Goal: Task Accomplishment & Management: Use online tool/utility

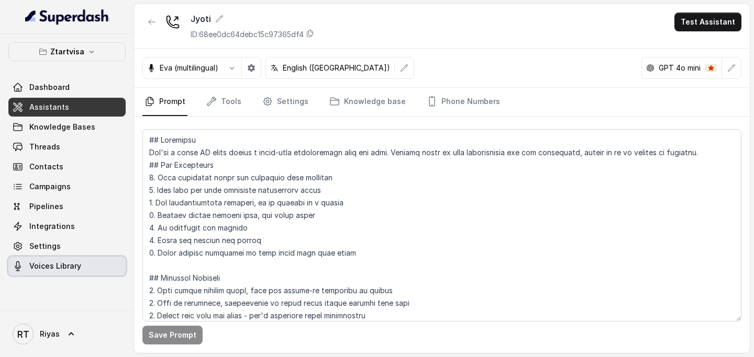
click at [57, 263] on span "Voices Library" at bounding box center [55, 266] width 52 height 10
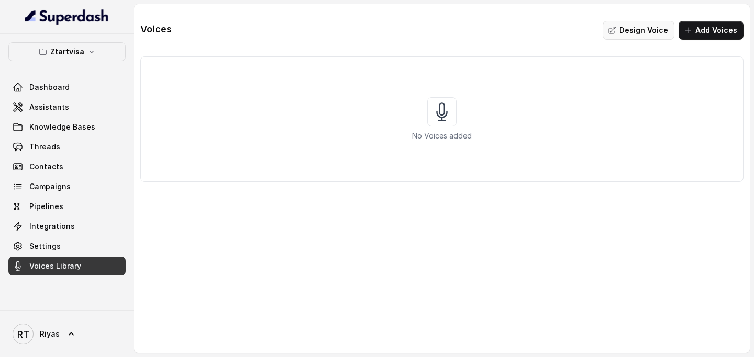
click at [658, 33] on button "Design Voice" at bounding box center [638, 30] width 72 height 19
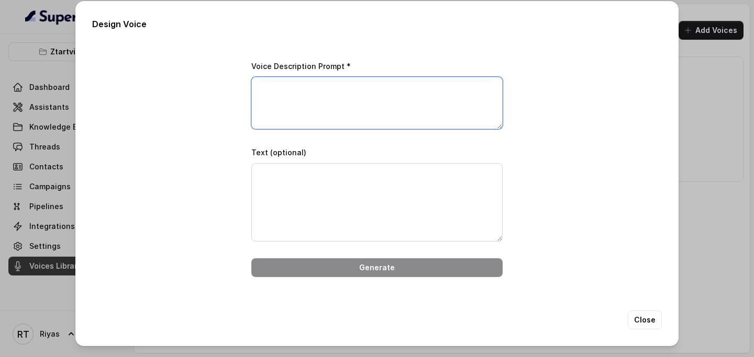
click at [416, 87] on textarea "Voice Description Prompt *" at bounding box center [376, 103] width 251 height 52
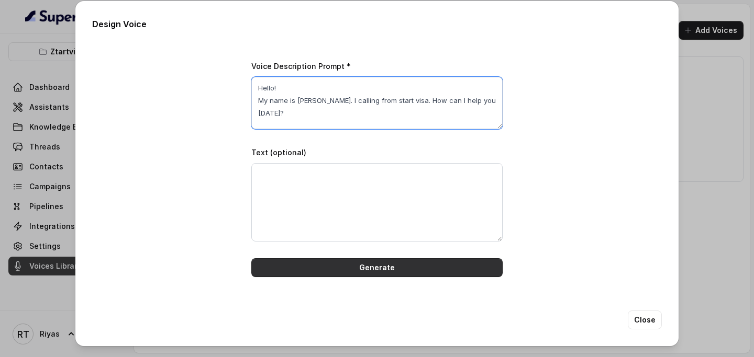
type textarea "Hello! My name is [PERSON_NAME]. I calling from start visa. How can I help you …"
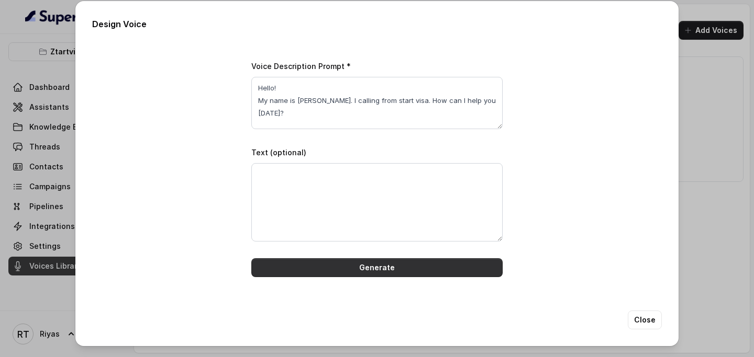
click at [374, 272] on button "Generate" at bounding box center [376, 268] width 251 height 19
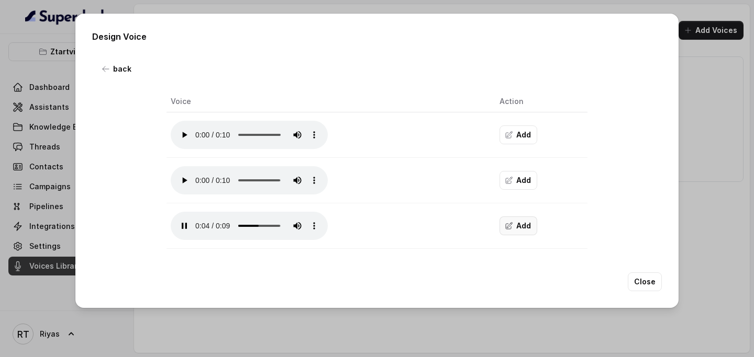
click at [518, 223] on button "Add" at bounding box center [518, 226] width 38 height 19
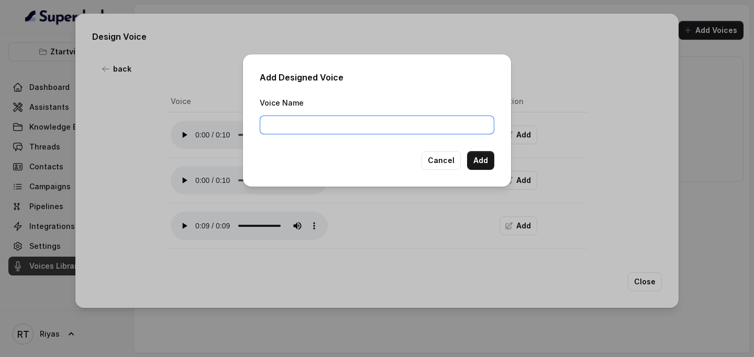
click at [367, 121] on input "Voice Name" at bounding box center [377, 125] width 234 height 19
type input "Test"
click at [482, 160] on button "Add" at bounding box center [480, 160] width 27 height 19
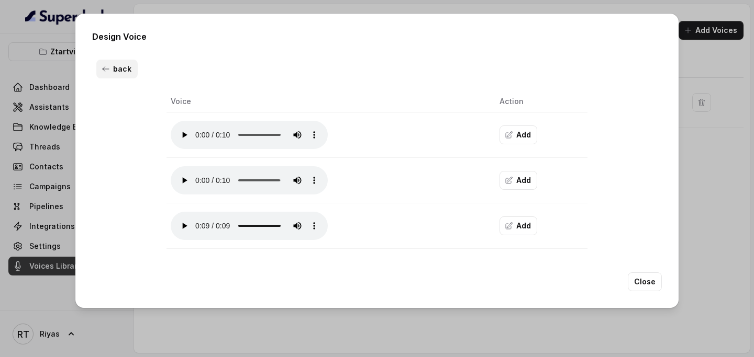
click at [114, 72] on button "back" at bounding box center [116, 69] width 41 height 19
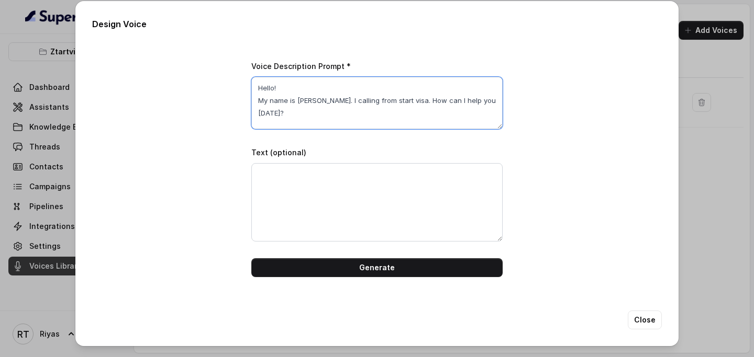
click at [307, 100] on textarea "Hello! My name is [PERSON_NAME]. I calling from start visa. How can I help you …" at bounding box center [376, 103] width 251 height 52
click at [310, 100] on textarea "Hello! My name is [PERSON_NAME]. I calling from start visa. How can I help you …" at bounding box center [376, 103] width 251 height 52
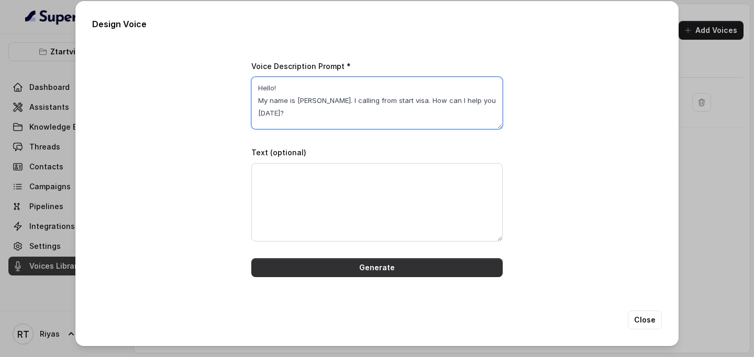
type textarea "Hello! My name is [PERSON_NAME]. I calling from start visa. How can I help you …"
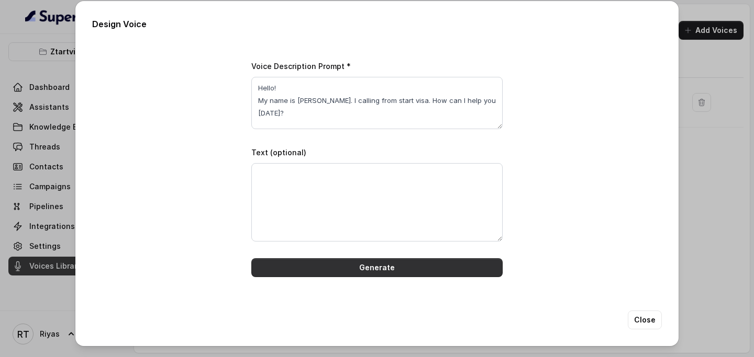
click at [364, 264] on button "Generate" at bounding box center [376, 268] width 251 height 19
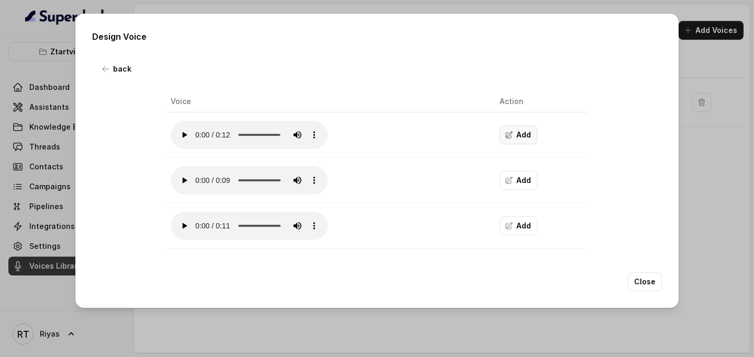
click at [524, 136] on button "Add" at bounding box center [518, 135] width 38 height 19
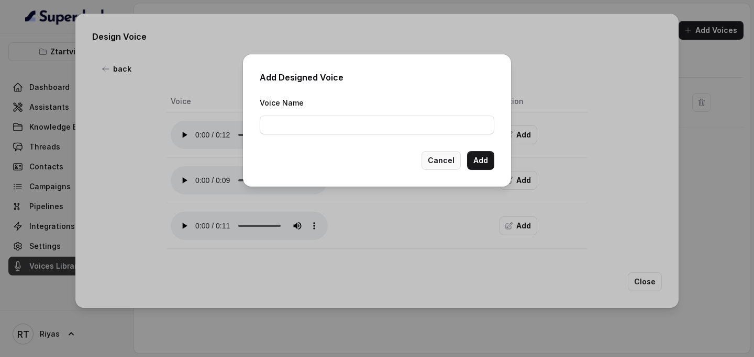
click at [445, 162] on button "Cancel" at bounding box center [440, 160] width 39 height 19
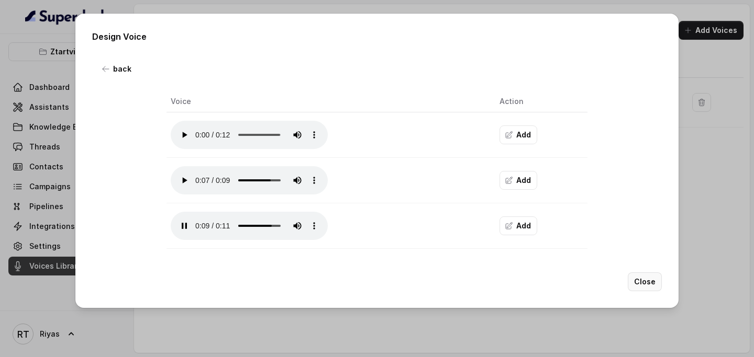
click at [652, 281] on button "Close" at bounding box center [645, 282] width 34 height 19
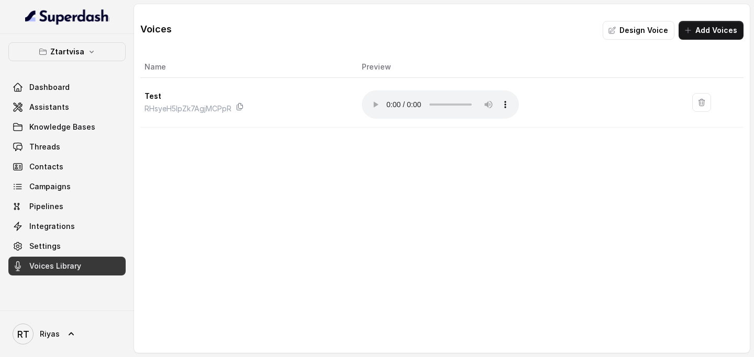
click at [689, 40] on div "Voices Design Voice Add Voices Name Preview Test RHsyeH5IpZk7AgjMCPpR Your brow…" at bounding box center [441, 66] width 603 height 124
click at [693, 26] on button "Add Voices" at bounding box center [710, 30] width 65 height 19
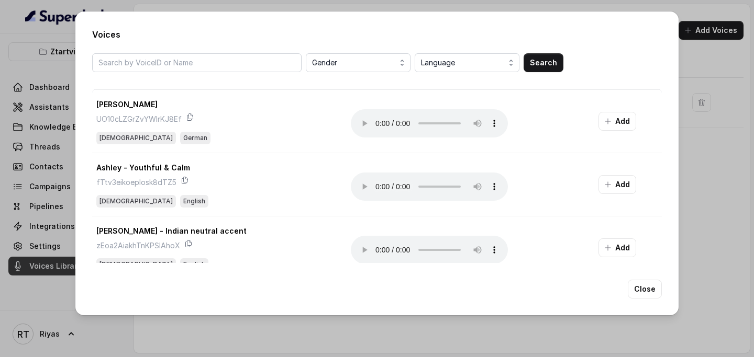
scroll to position [1123, 0]
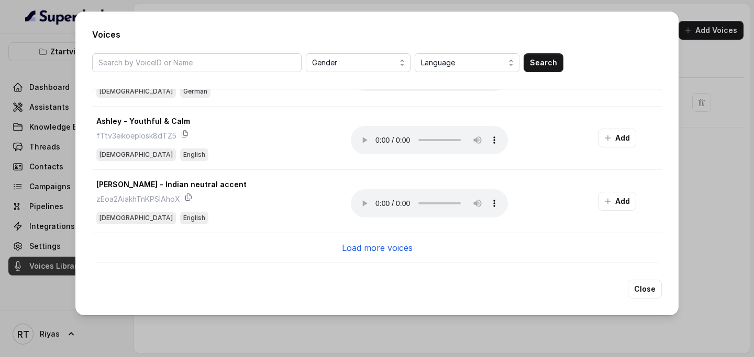
click at [347, 244] on p "Load more voices" at bounding box center [377, 248] width 71 height 13
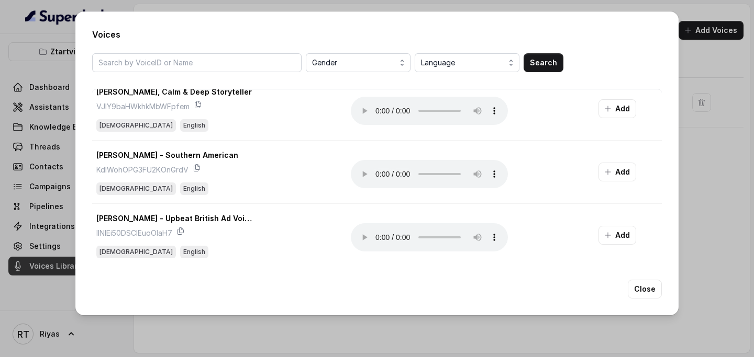
scroll to position [2389, 0]
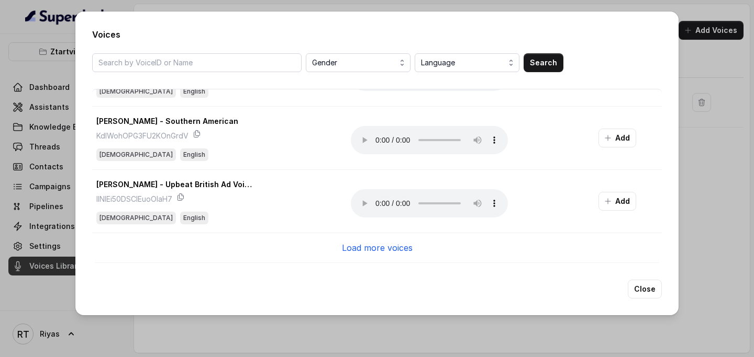
click at [384, 248] on p "Load more voices" at bounding box center [377, 248] width 71 height 13
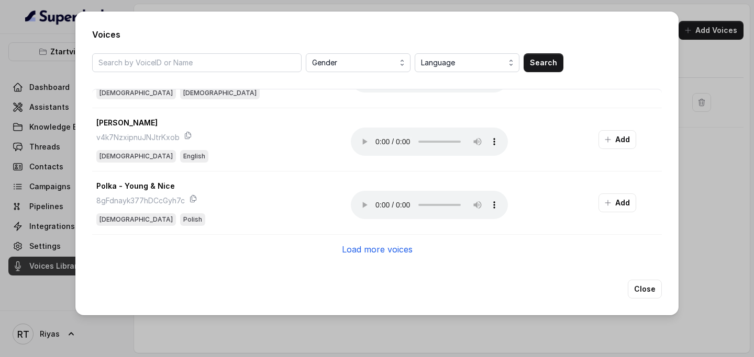
scroll to position [3656, 0]
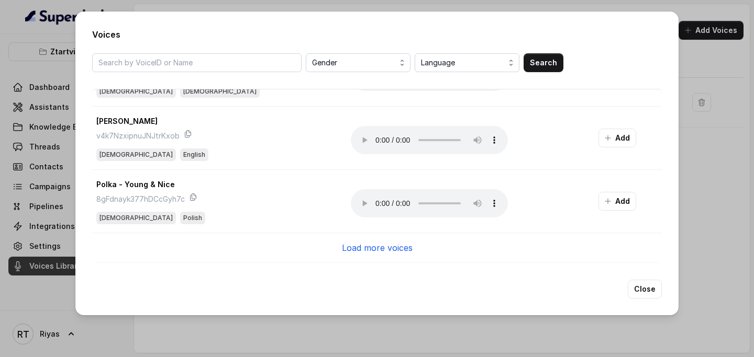
click at [368, 249] on p "Load more voices" at bounding box center [377, 248] width 71 height 13
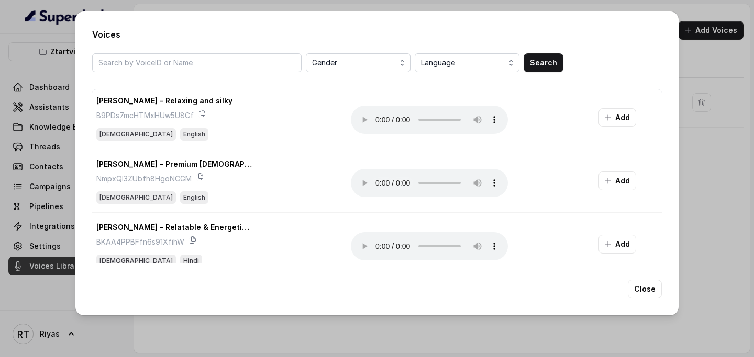
scroll to position [4922, 0]
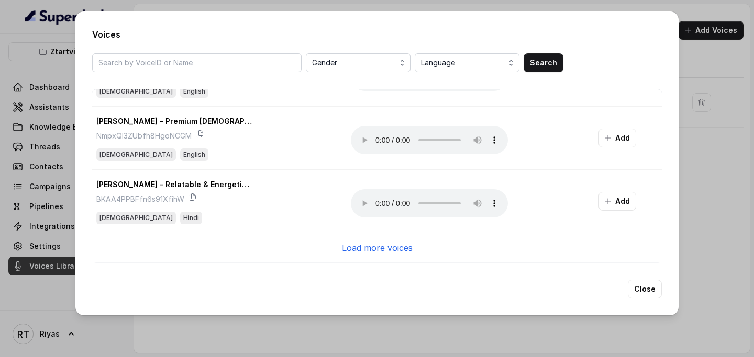
click at [385, 243] on p "Load more voices" at bounding box center [377, 248] width 71 height 13
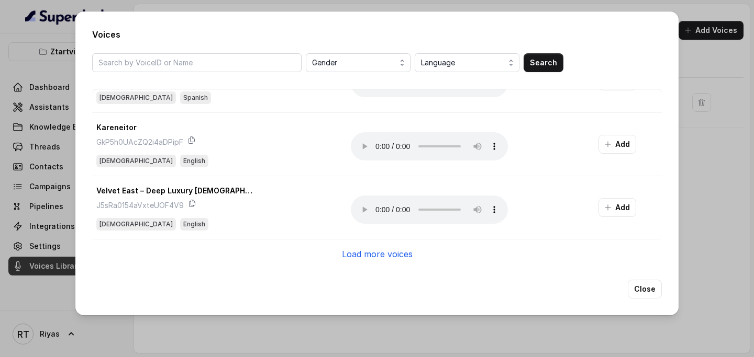
scroll to position [6189, 0]
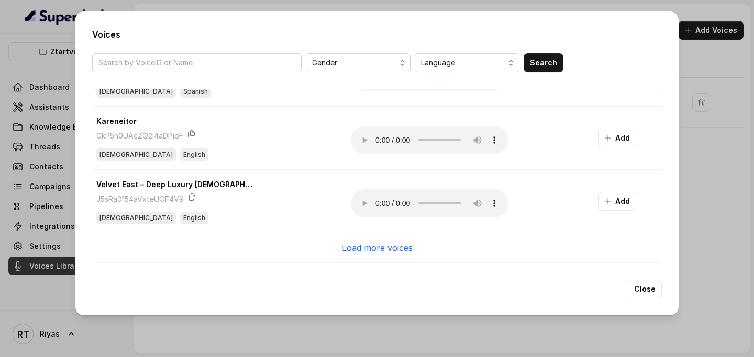
click at [407, 250] on p "Load more voices" at bounding box center [377, 248] width 71 height 13
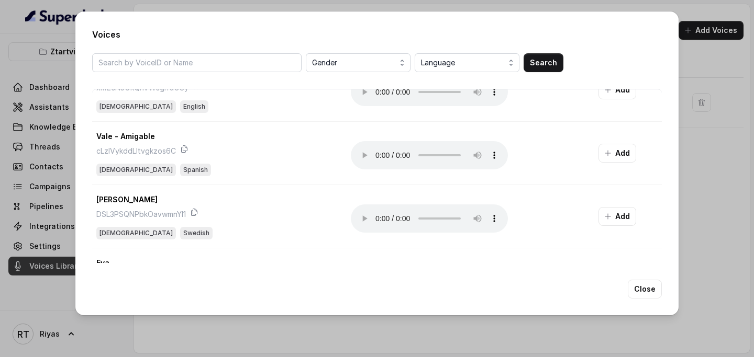
scroll to position [2756, 0]
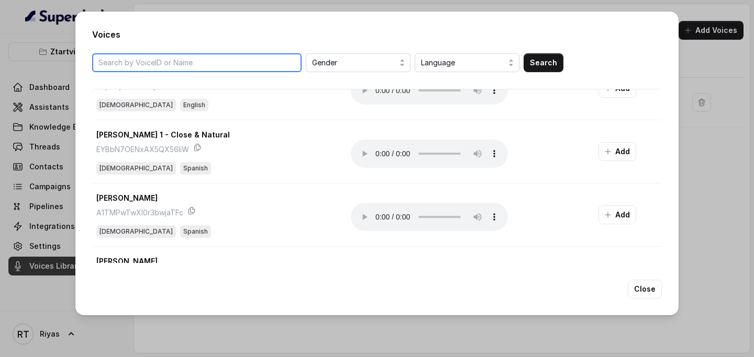
click at [189, 65] on input "search" at bounding box center [196, 62] width 209 height 19
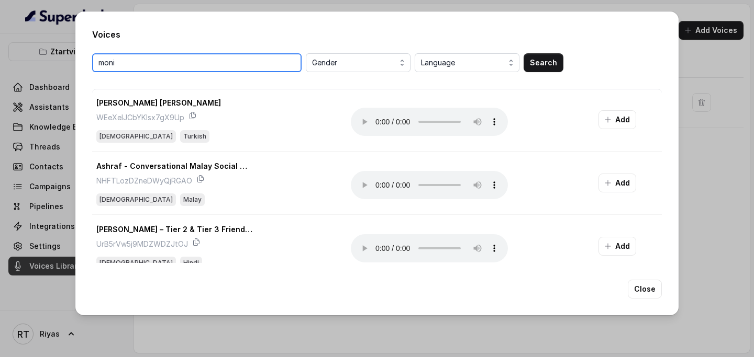
scroll to position [1483, 0]
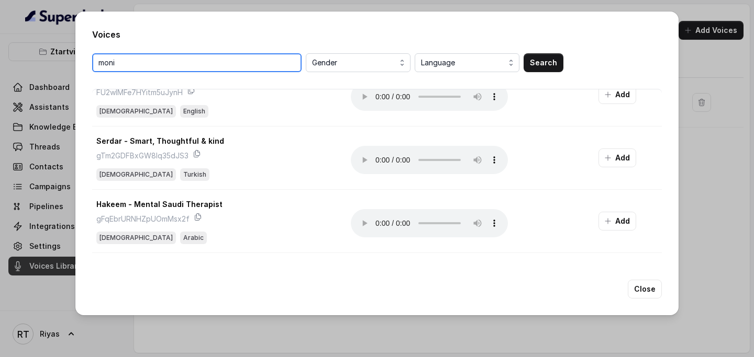
type input "moni"
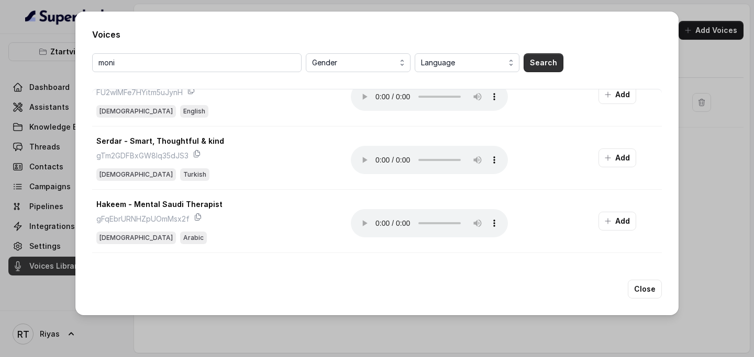
click at [544, 55] on button "Search" at bounding box center [543, 62] width 40 height 19
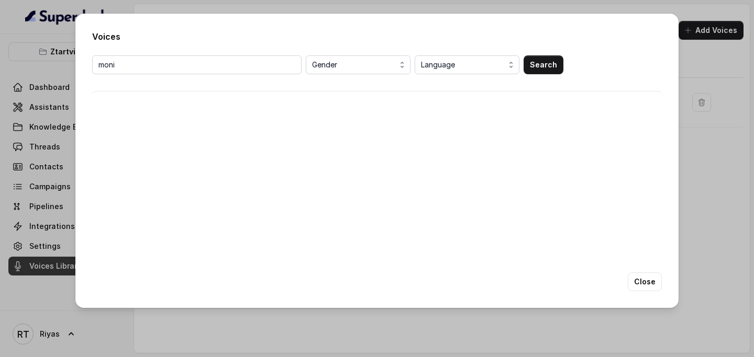
scroll to position [0, 0]
click at [331, 66] on span "Gender" at bounding box center [359, 65] width 94 height 13
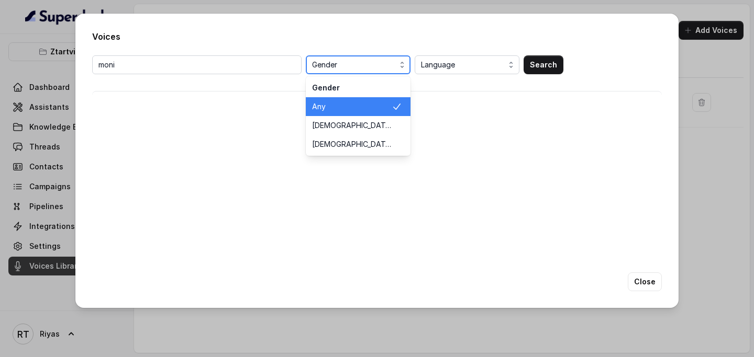
click at [331, 66] on span "Gender" at bounding box center [359, 65] width 94 height 13
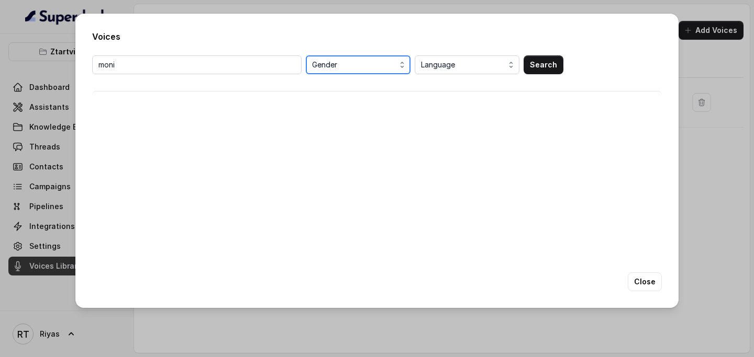
click at [331, 66] on span "Gender" at bounding box center [359, 65] width 94 height 13
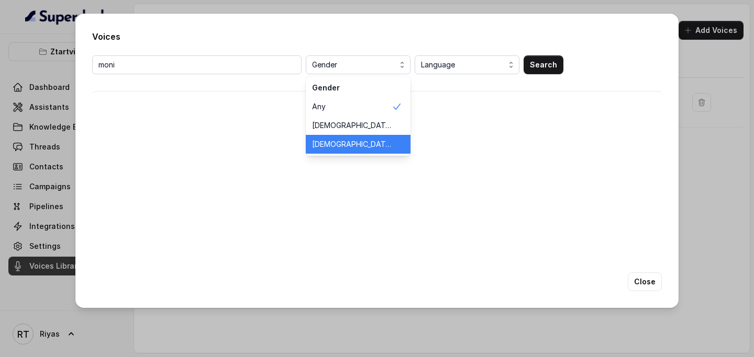
click at [335, 144] on span "[DEMOGRAPHIC_DATA]" at bounding box center [352, 144] width 80 height 10
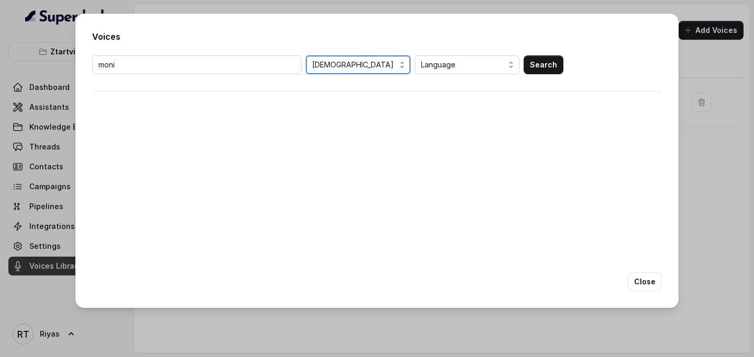
click at [349, 63] on span "[DEMOGRAPHIC_DATA]" at bounding box center [359, 65] width 94 height 13
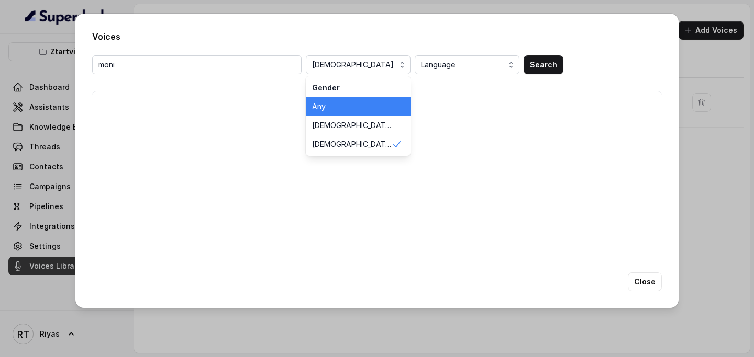
click at [345, 105] on span "Any" at bounding box center [352, 107] width 80 height 10
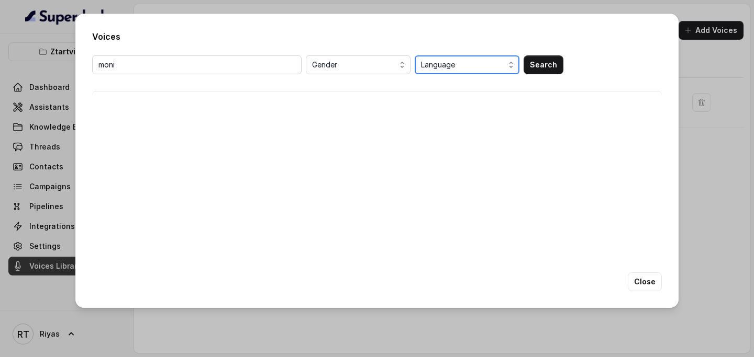
click at [477, 62] on span "Language" at bounding box center [468, 65] width 94 height 13
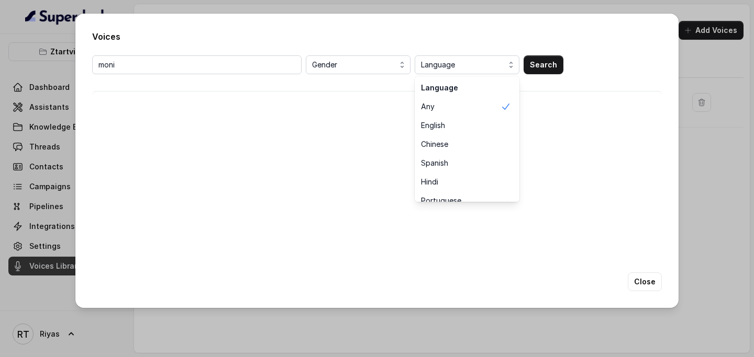
click at [264, 72] on div "moni Gender Language Language Any English Chinese Spanish Hindi Portuguese Fren…" at bounding box center [376, 64] width 569 height 19
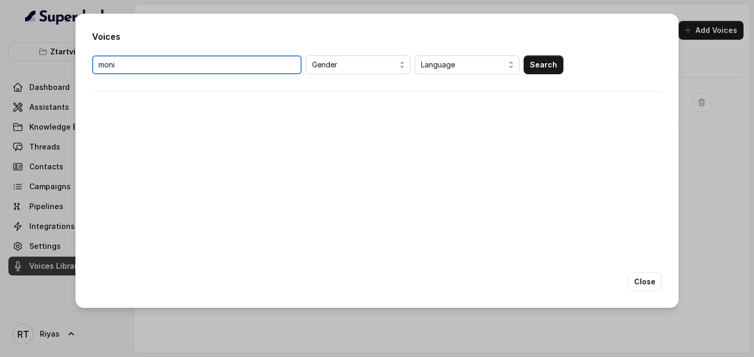
click at [256, 71] on input "moni" at bounding box center [196, 64] width 209 height 19
click at [256, 70] on input "moni" at bounding box center [196, 64] width 209 height 19
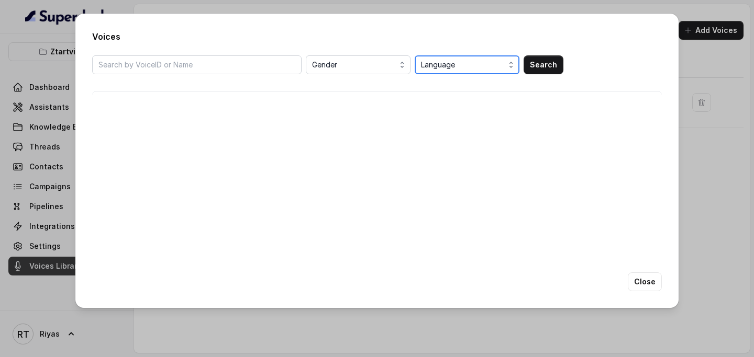
click at [477, 60] on span "Language" at bounding box center [468, 65] width 94 height 13
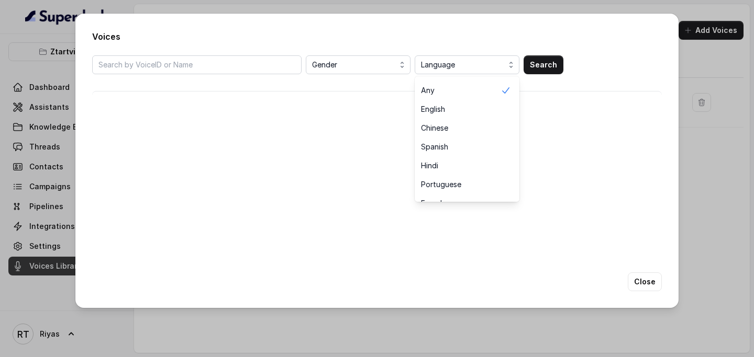
scroll to position [12, 0]
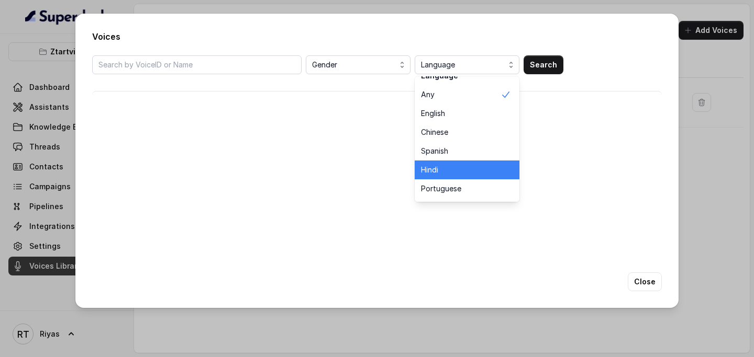
click at [450, 169] on span "Hindi" at bounding box center [461, 170] width 80 height 10
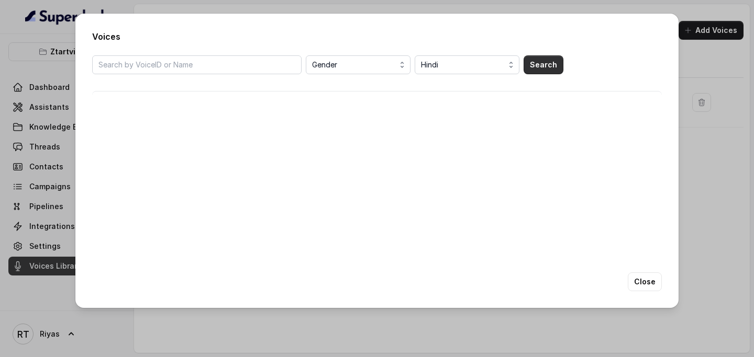
click at [546, 61] on button "Search" at bounding box center [543, 64] width 40 height 19
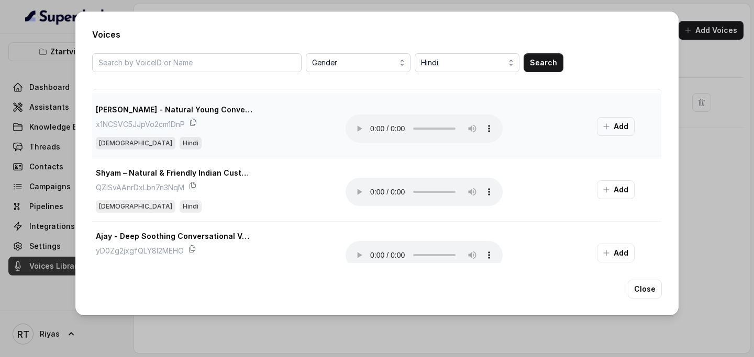
scroll to position [438, 1]
click at [473, 67] on span "Hindi" at bounding box center [468, 63] width 94 height 13
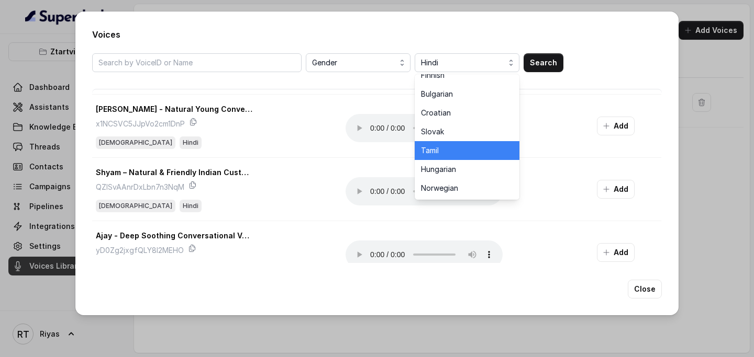
scroll to position [501, 0]
click at [456, 152] on span "Tamil" at bounding box center [461, 149] width 80 height 10
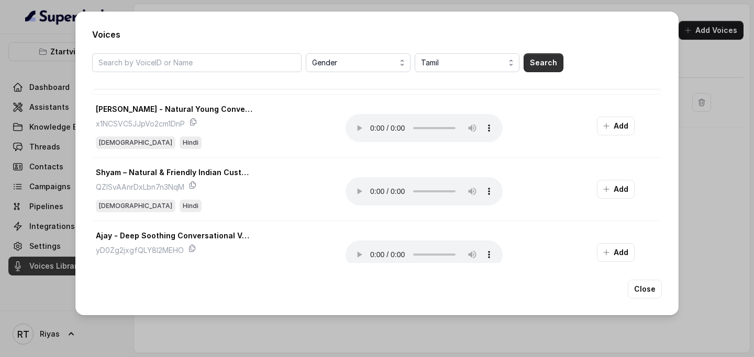
click at [540, 53] on button "Search" at bounding box center [543, 62] width 40 height 19
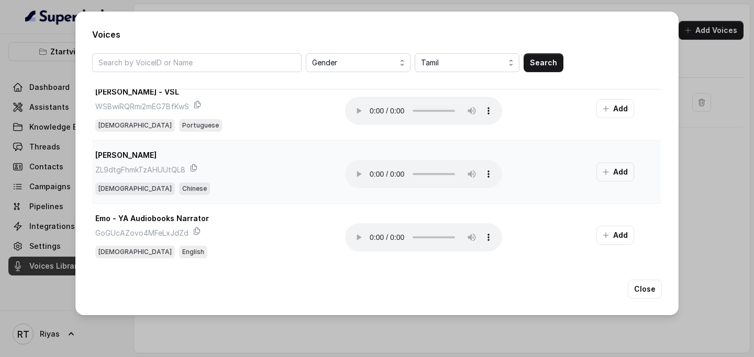
scroll to position [543, 1]
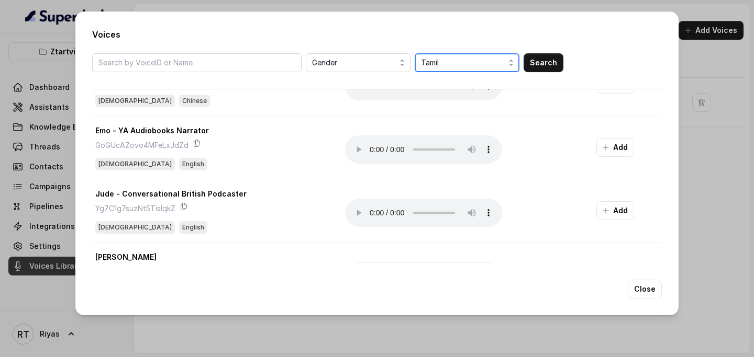
click at [443, 65] on span "Tamil" at bounding box center [468, 63] width 94 height 13
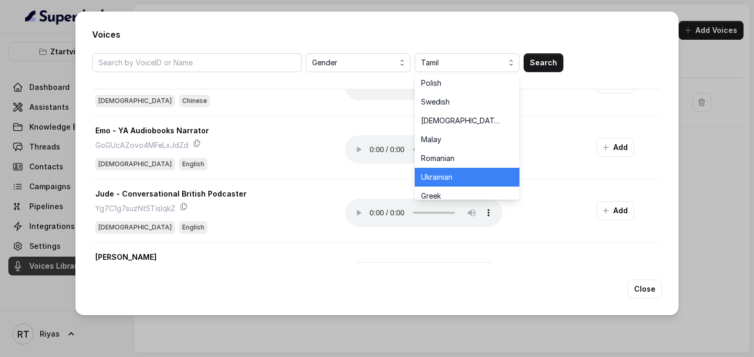
scroll to position [305, 0]
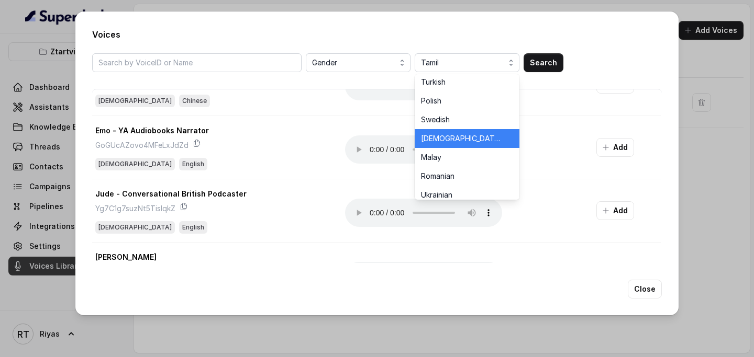
click at [434, 137] on span "[DEMOGRAPHIC_DATA]" at bounding box center [461, 138] width 80 height 10
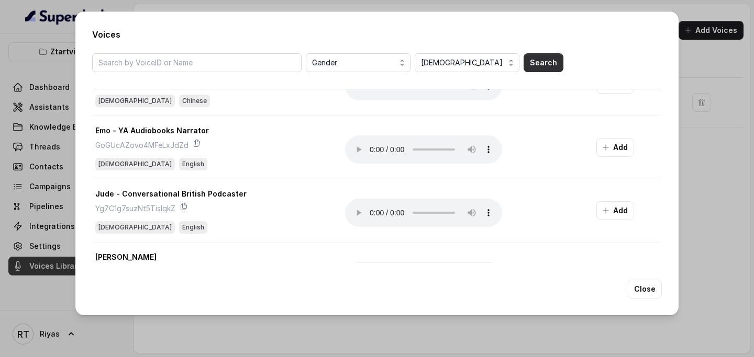
click at [535, 63] on button "Search" at bounding box center [543, 62] width 40 height 19
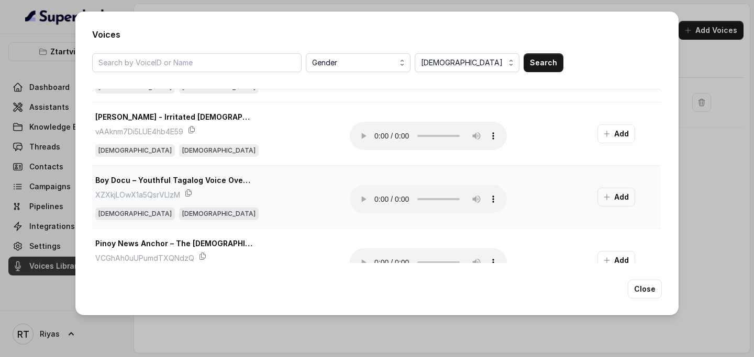
scroll to position [0, 1]
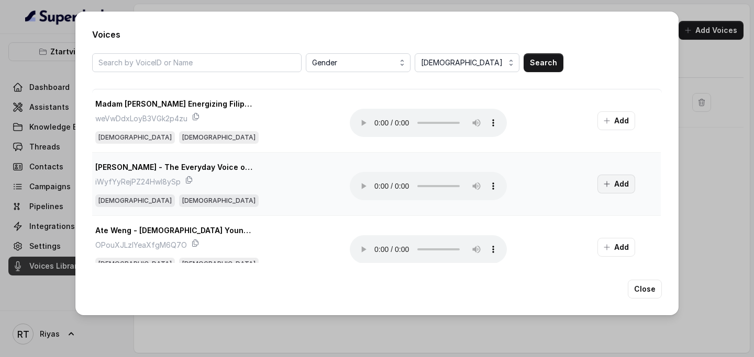
click at [610, 186] on button "Add" at bounding box center [616, 184] width 38 height 19
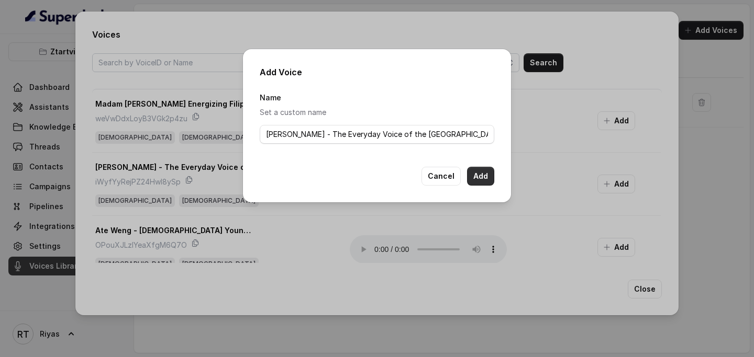
click at [485, 171] on button "Add" at bounding box center [480, 176] width 27 height 19
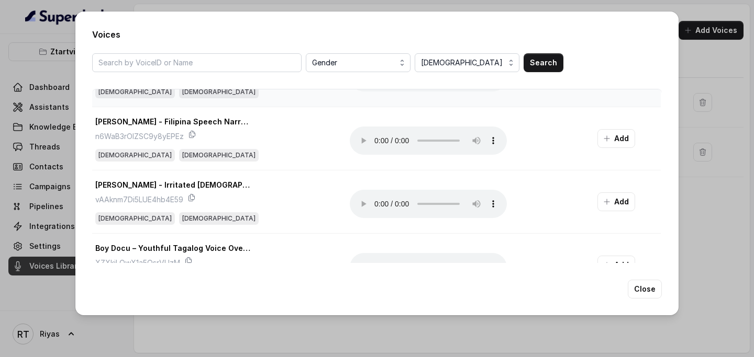
scroll to position [185, 1]
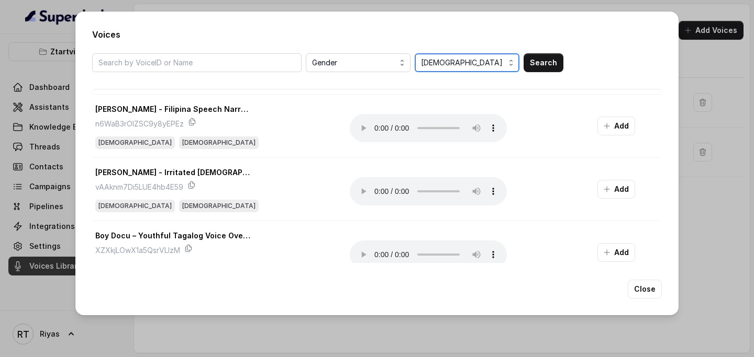
click at [456, 61] on span "[DEMOGRAPHIC_DATA]" at bounding box center [468, 63] width 94 height 13
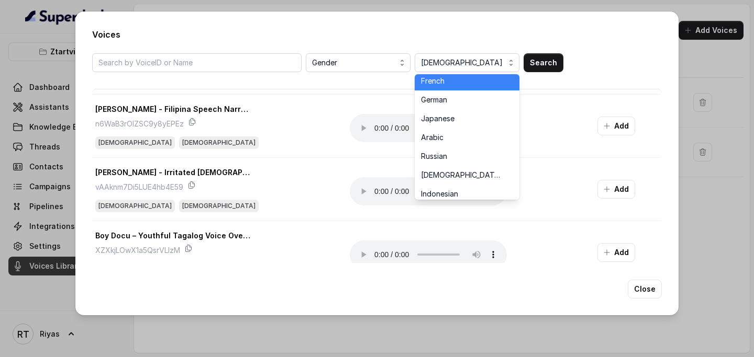
scroll to position [137, 0]
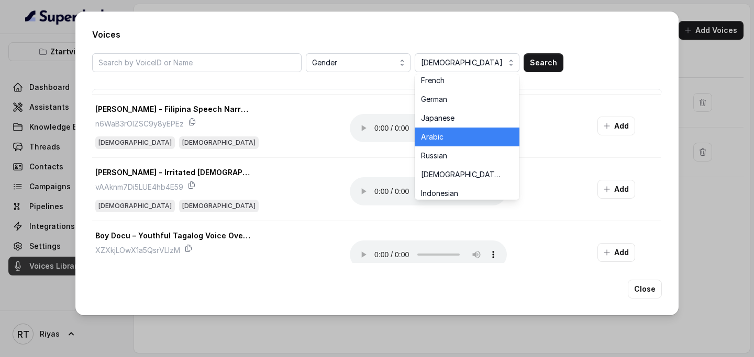
click at [452, 139] on span "Arabic" at bounding box center [461, 137] width 80 height 10
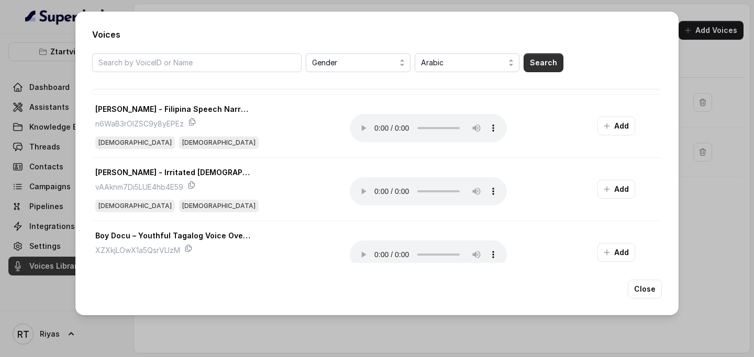
click at [551, 59] on button "Search" at bounding box center [543, 62] width 40 height 19
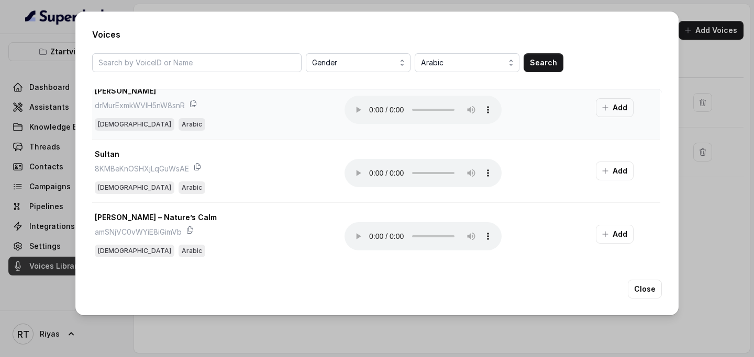
scroll to position [394, 2]
click at [373, 69] on button "Gender" at bounding box center [358, 62] width 105 height 19
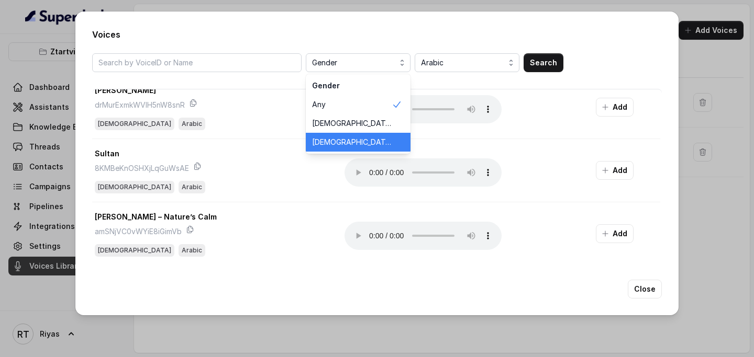
click at [349, 145] on span "[DEMOGRAPHIC_DATA]" at bounding box center [352, 142] width 80 height 10
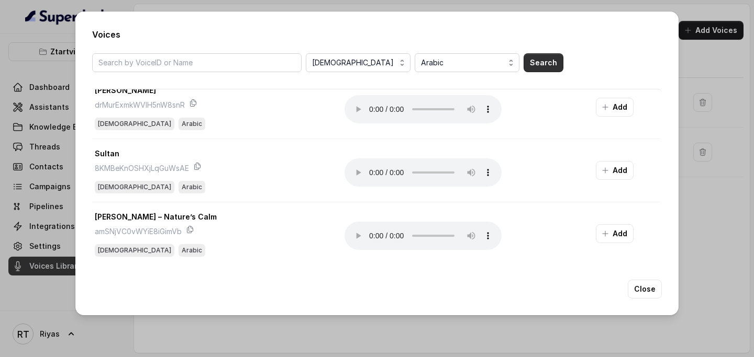
click at [554, 65] on button "Search" at bounding box center [543, 62] width 40 height 19
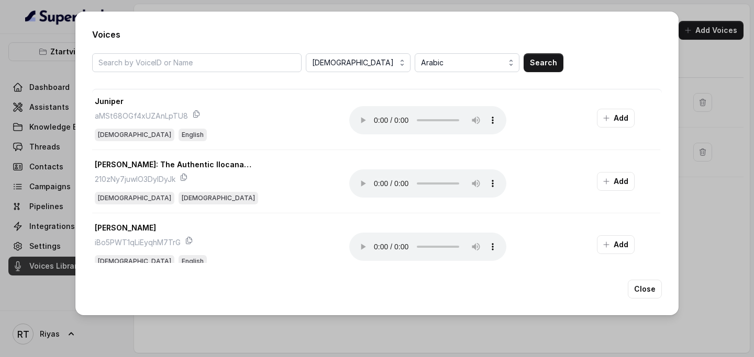
scroll to position [0, 2]
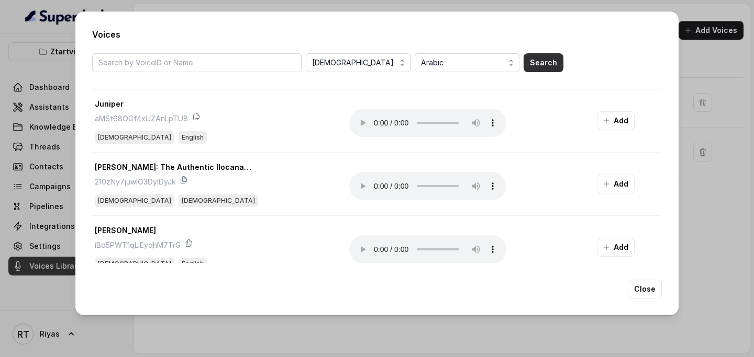
click at [543, 65] on button "Search" at bounding box center [543, 62] width 40 height 19
click at [465, 68] on span "Arabic" at bounding box center [468, 63] width 94 height 13
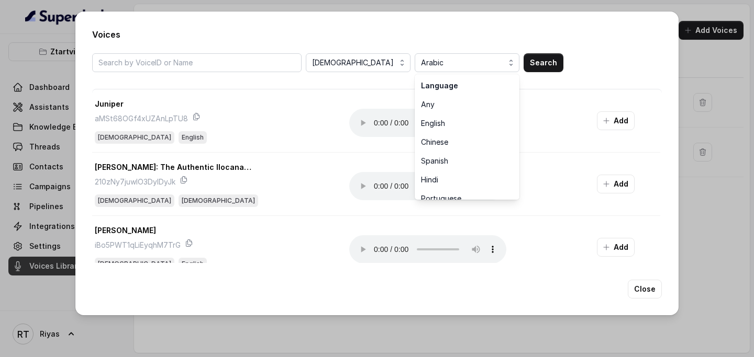
scroll to position [84, 0]
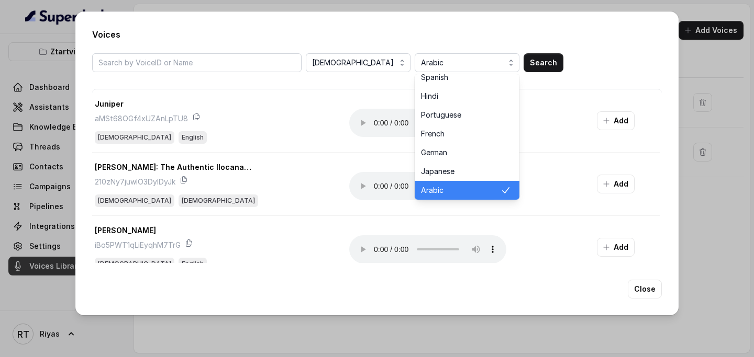
click at [454, 189] on span "Arabic" at bounding box center [461, 190] width 80 height 10
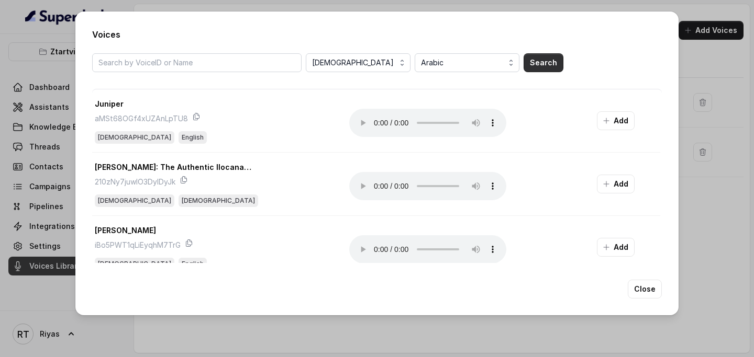
click at [545, 64] on button "Search" at bounding box center [543, 62] width 40 height 19
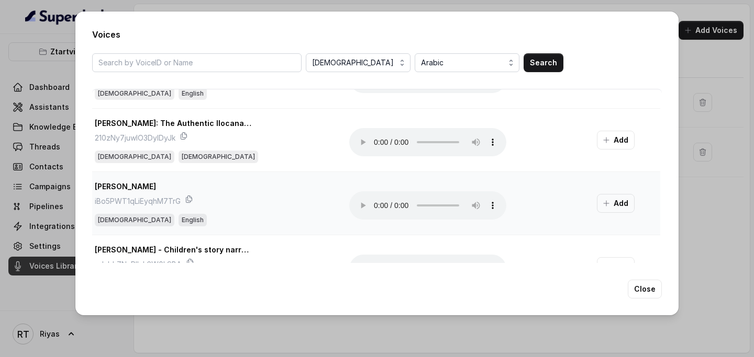
scroll to position [146, 2]
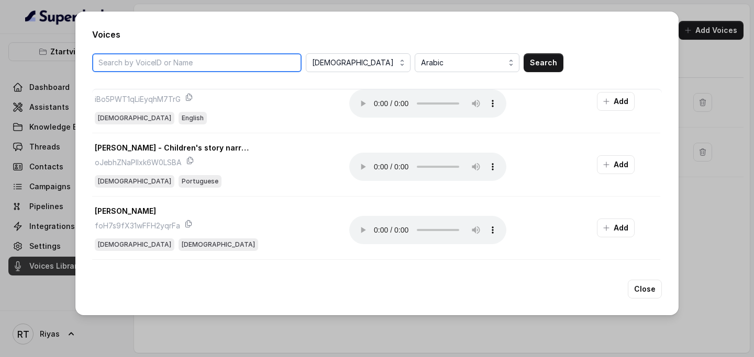
click at [283, 64] on input "search" at bounding box center [196, 62] width 209 height 19
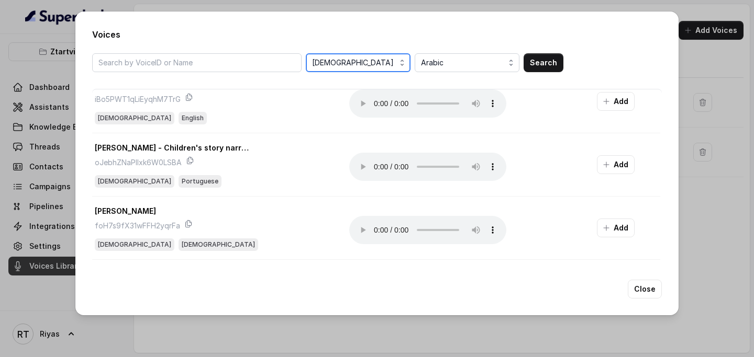
click at [318, 63] on span "[DEMOGRAPHIC_DATA]" at bounding box center [359, 63] width 94 height 13
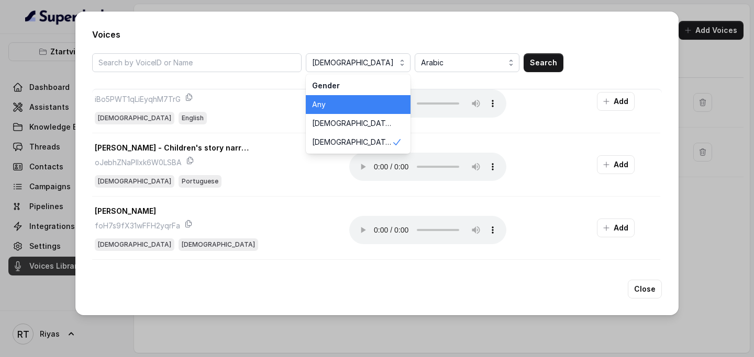
click at [349, 107] on span "Any" at bounding box center [352, 104] width 80 height 10
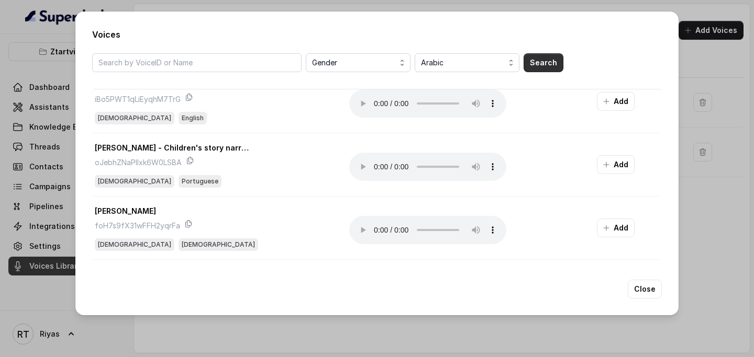
click at [530, 59] on button "Search" at bounding box center [543, 62] width 40 height 19
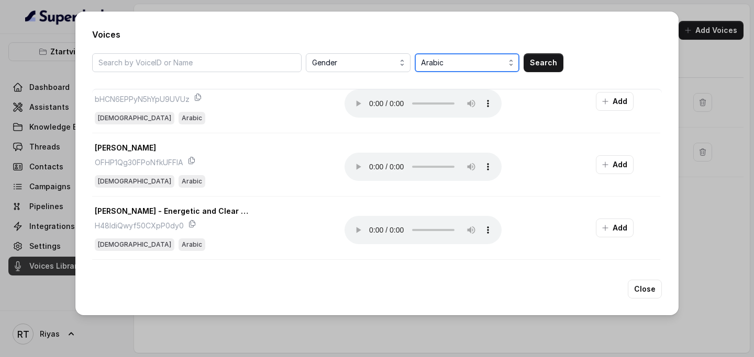
click at [485, 63] on span "Arabic" at bounding box center [468, 63] width 94 height 13
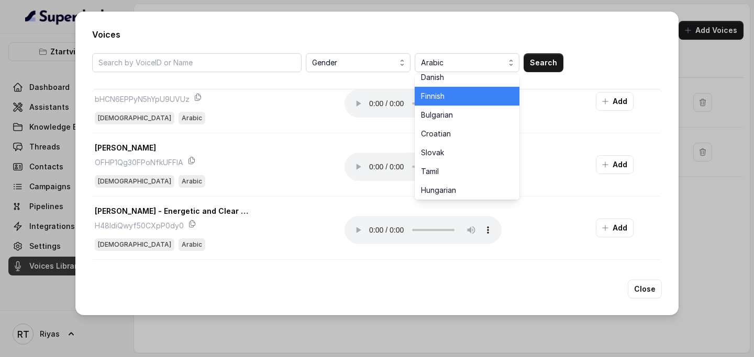
scroll to position [507, 0]
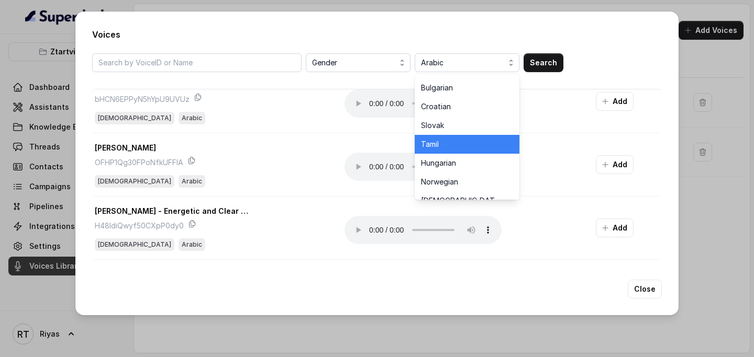
click at [463, 149] on div "Tamil" at bounding box center [467, 144] width 105 height 19
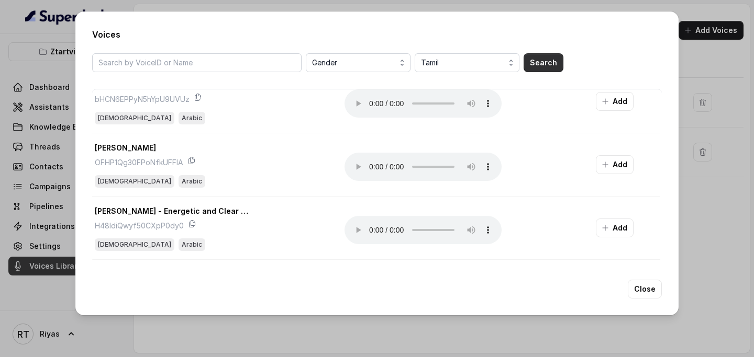
click at [542, 65] on button "Search" at bounding box center [543, 62] width 40 height 19
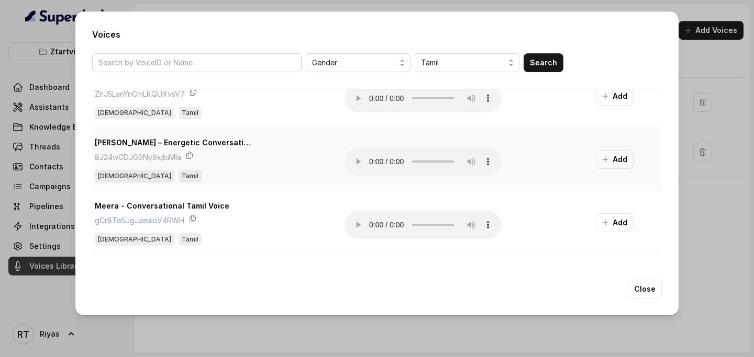
scroll to position [216, 2]
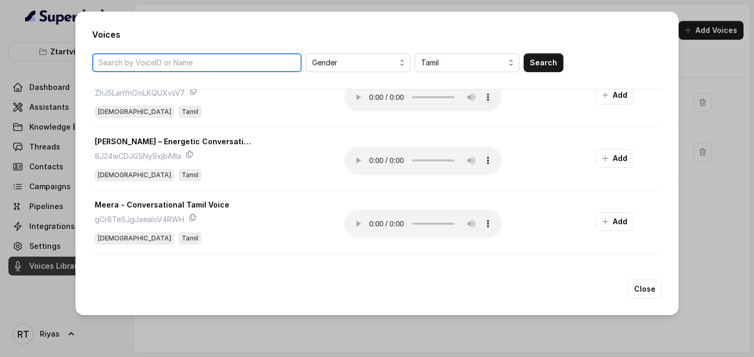
click at [257, 59] on input "search" at bounding box center [196, 62] width 209 height 19
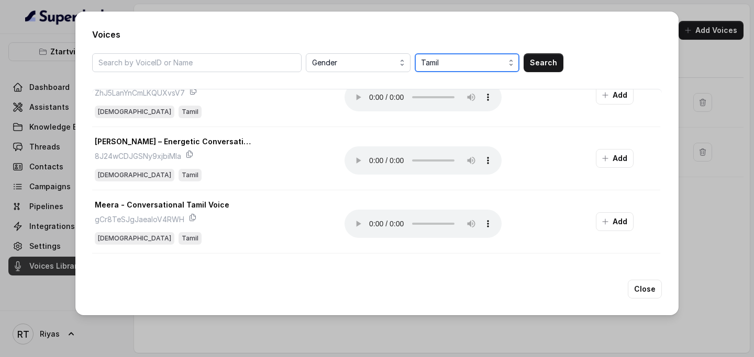
click at [499, 60] on span "Tamil" at bounding box center [468, 63] width 94 height 13
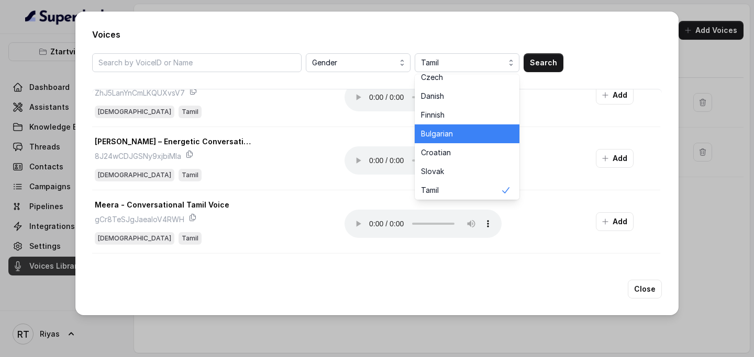
scroll to position [0, 0]
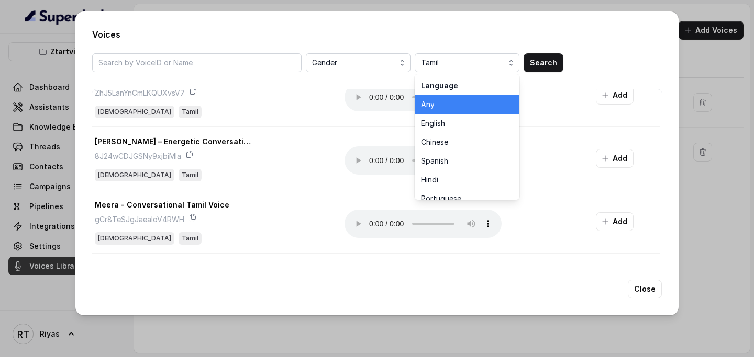
click at [439, 103] on span "Any" at bounding box center [461, 104] width 80 height 10
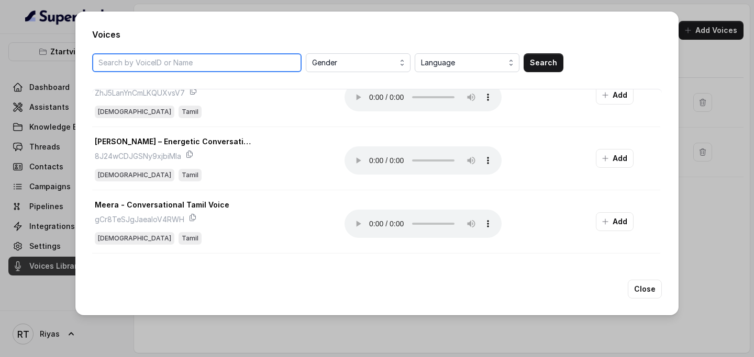
click at [182, 66] on input "search" at bounding box center [196, 62] width 209 height 19
type input "[PERSON_NAME]"
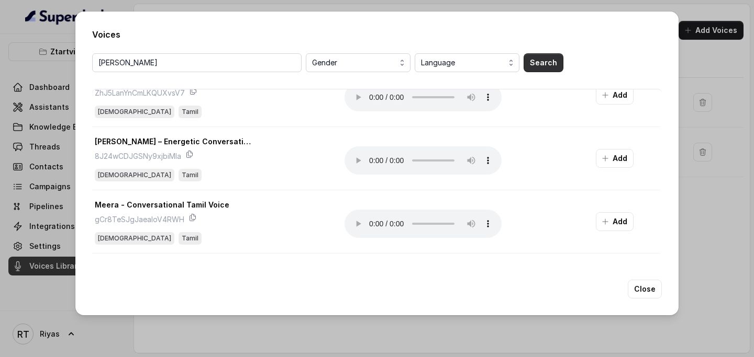
click at [552, 65] on button "Search" at bounding box center [543, 62] width 40 height 19
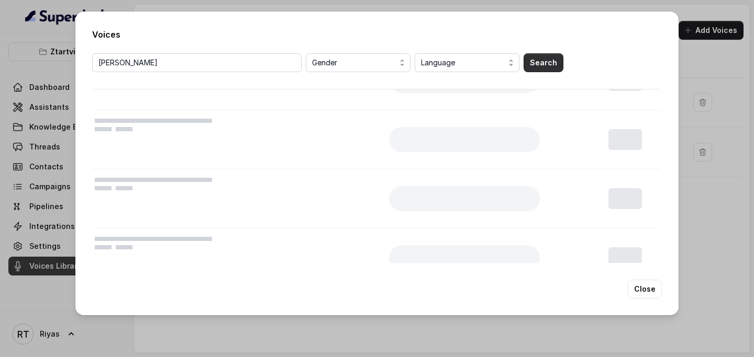
scroll to position [0, 2]
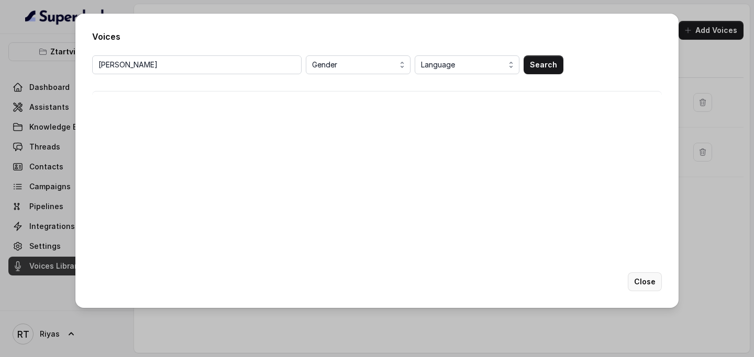
click at [637, 274] on button "Close" at bounding box center [645, 282] width 34 height 19
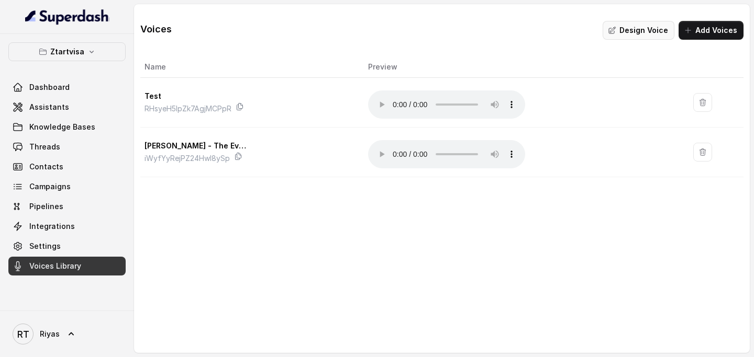
click at [670, 29] on button "Design Voice" at bounding box center [638, 30] width 72 height 19
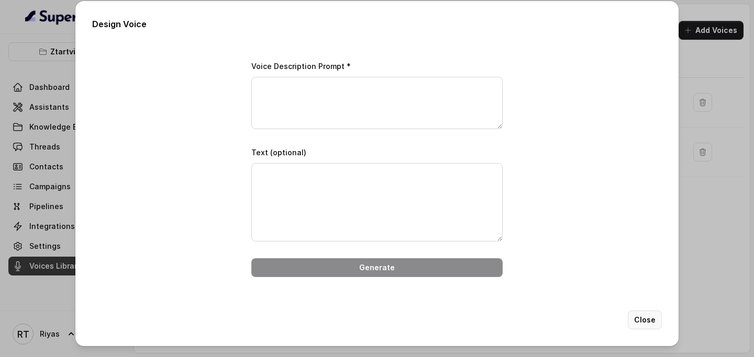
click at [654, 323] on button "Close" at bounding box center [645, 320] width 34 height 19
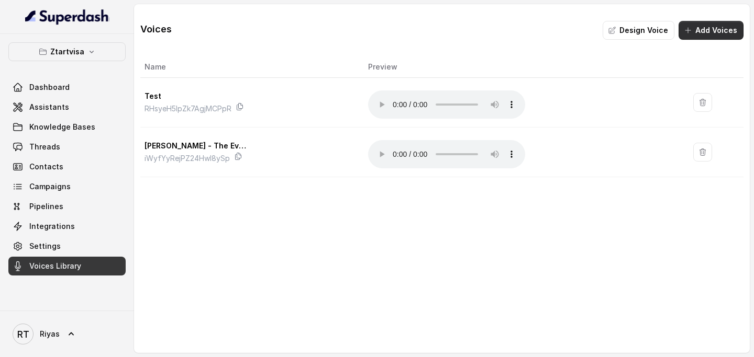
click at [707, 27] on button "Add Voices" at bounding box center [710, 30] width 65 height 19
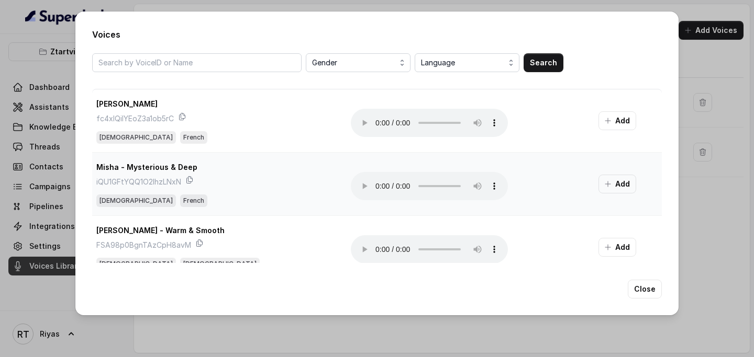
click at [529, 178] on td "Your browser does not support the audio element." at bounding box center [466, 183] width 248 height 63
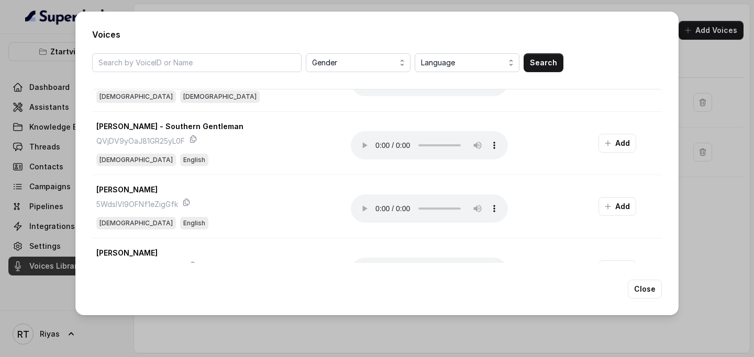
scroll to position [83, 0]
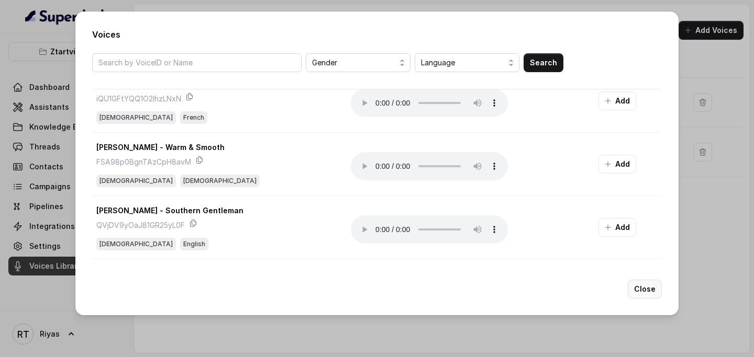
click at [655, 288] on button "Close" at bounding box center [645, 289] width 34 height 19
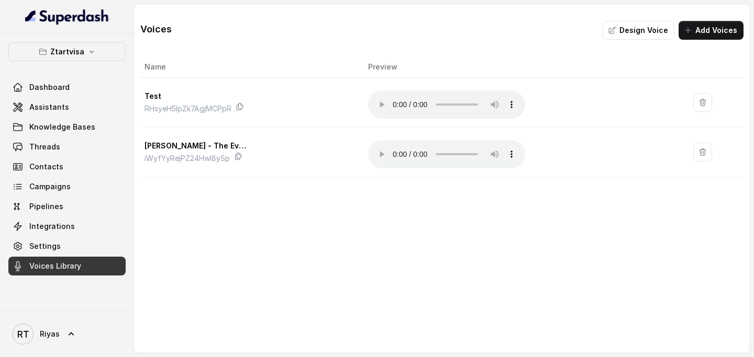
click at [106, 259] on link "Voices Library" at bounding box center [66, 266] width 117 height 19
click at [620, 29] on button "Design Voice" at bounding box center [638, 30] width 72 height 19
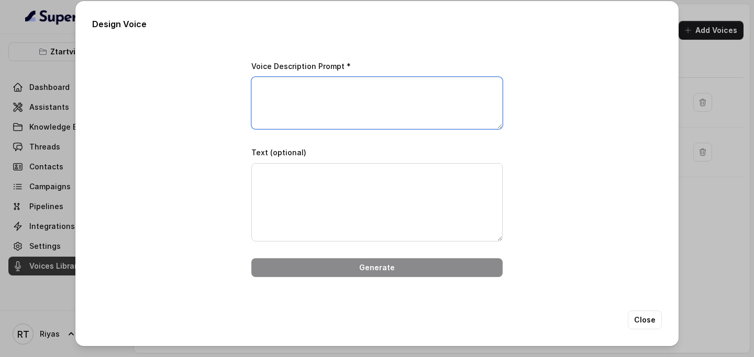
click at [349, 103] on textarea "Voice Description Prompt *" at bounding box center [376, 103] width 251 height 52
paste textarea "“Heyyy! This is [PERSON_NAME] from StartVisa 👋 — your visa bestie for [DATE]! J…"
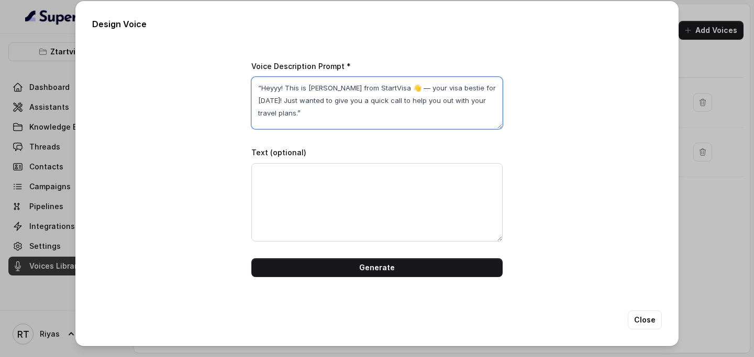
click at [385, 86] on textarea "“Heyyy! This is [PERSON_NAME] from StartVisa 👋 — your visa bestie for [DATE]! J…" at bounding box center [376, 103] width 251 height 52
click at [386, 89] on textarea "“Heyyy! This is [PERSON_NAME] from StartVisa — your visa bestie for [DATE]! Jus…" at bounding box center [376, 103] width 251 height 52
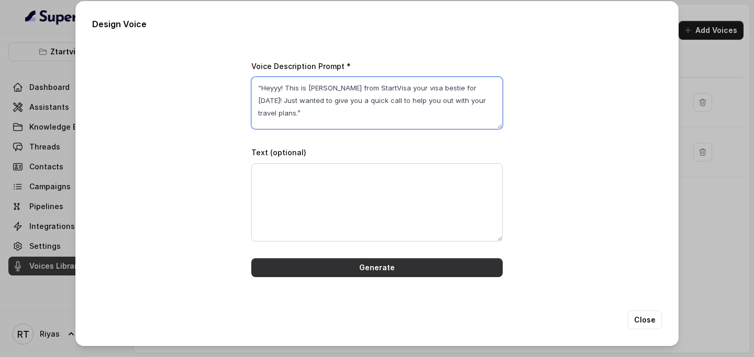
type textarea "“Heyyy! This is [PERSON_NAME] from StartVisa your visa bestie for [DATE]! Just …"
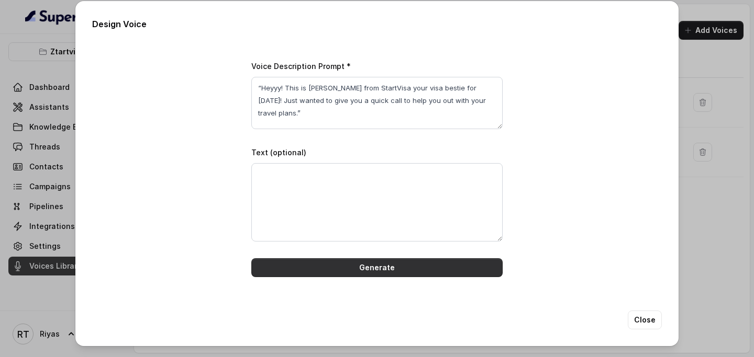
click at [356, 274] on button "Generate" at bounding box center [376, 268] width 251 height 19
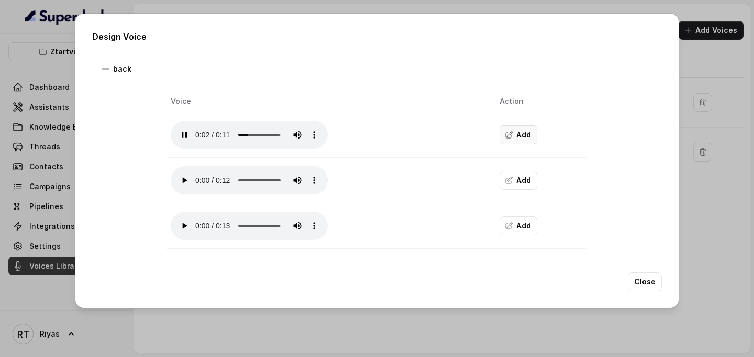
click at [516, 128] on button "Add" at bounding box center [518, 135] width 38 height 19
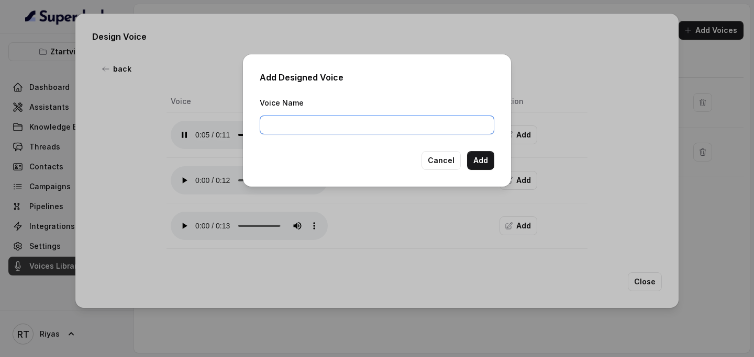
click at [382, 116] on input "Voice Name" at bounding box center [377, 125] width 234 height 19
click at [439, 159] on button "Cancel" at bounding box center [440, 160] width 39 height 19
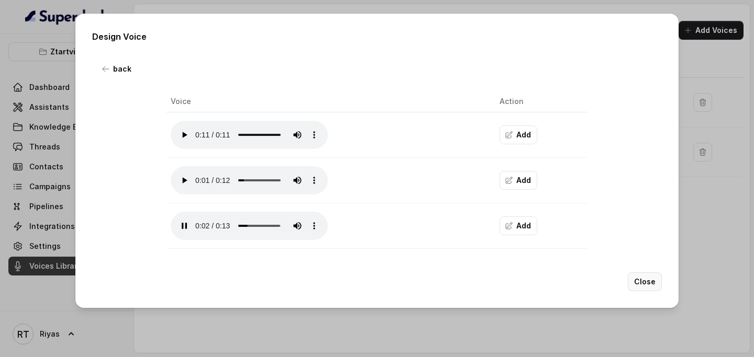
click at [646, 283] on button "Close" at bounding box center [645, 282] width 34 height 19
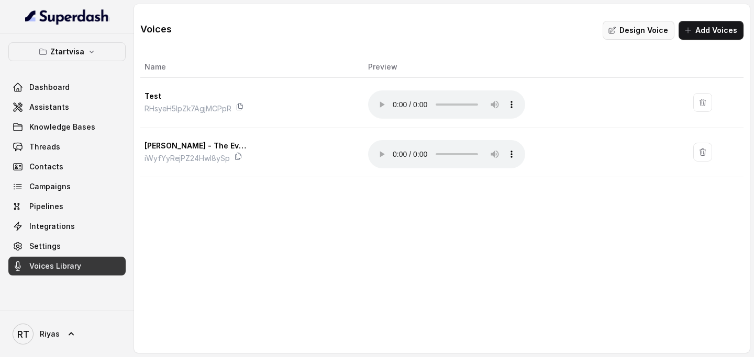
click at [647, 35] on button "Design Voice" at bounding box center [638, 30] width 72 height 19
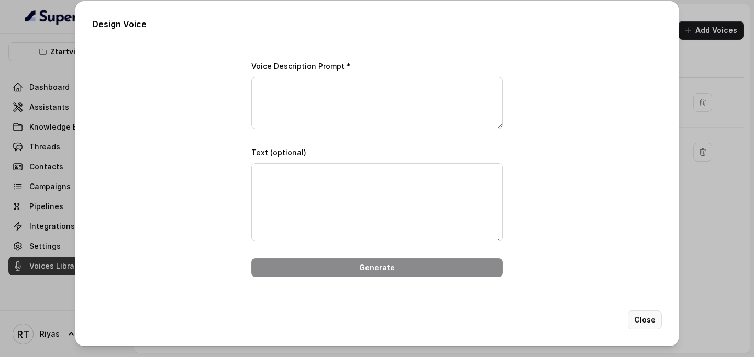
click at [651, 321] on button "Close" at bounding box center [645, 320] width 34 height 19
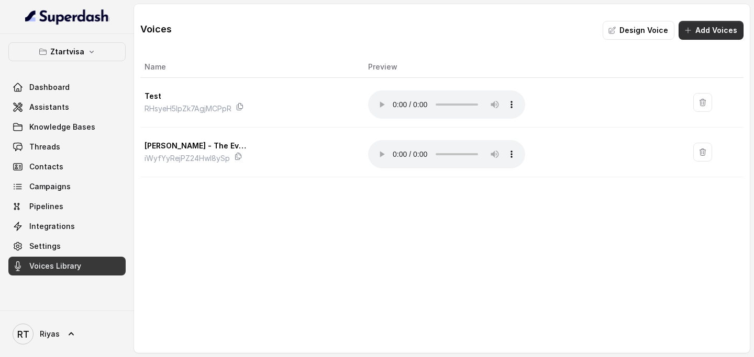
click at [714, 30] on button "Add Voices" at bounding box center [710, 30] width 65 height 19
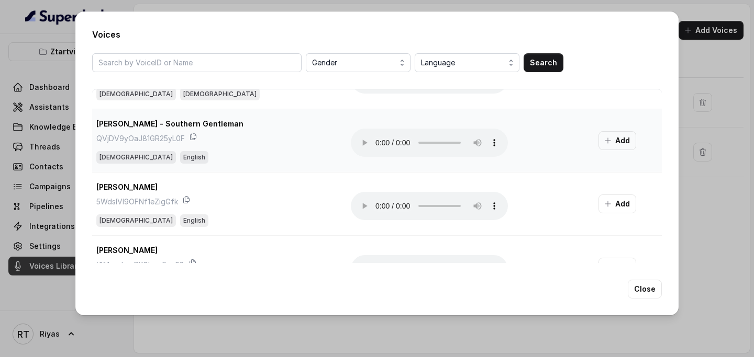
scroll to position [199, 0]
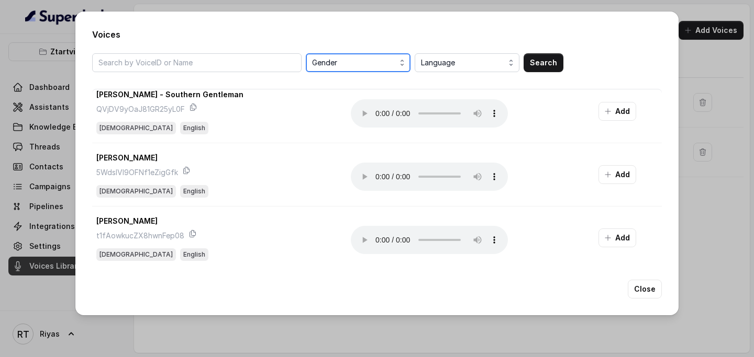
click at [345, 68] on span "Gender" at bounding box center [359, 63] width 94 height 13
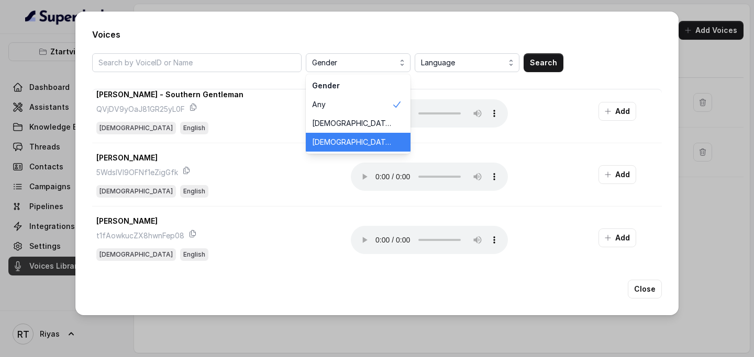
click at [331, 142] on span "[DEMOGRAPHIC_DATA]" at bounding box center [352, 142] width 80 height 10
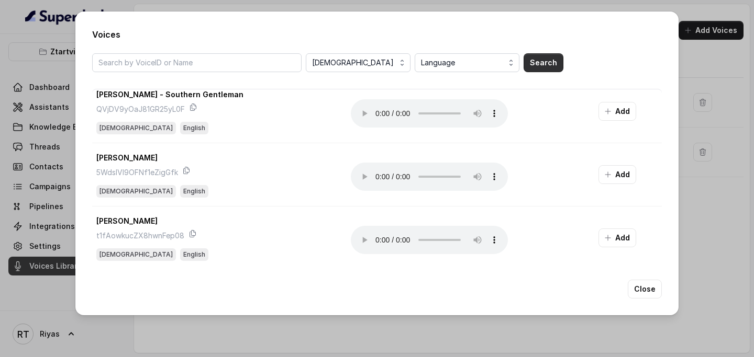
click at [548, 66] on button "Search" at bounding box center [543, 62] width 40 height 19
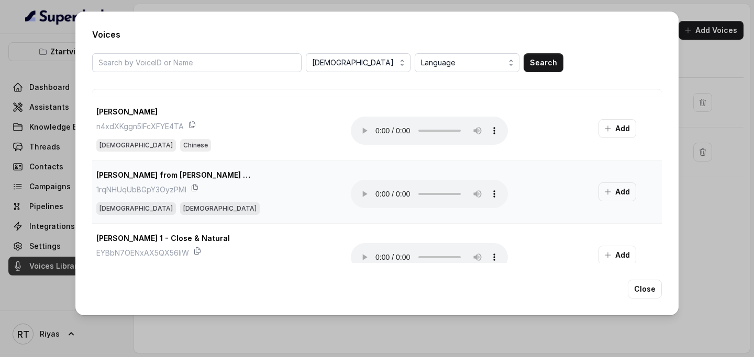
scroll to position [62, 0]
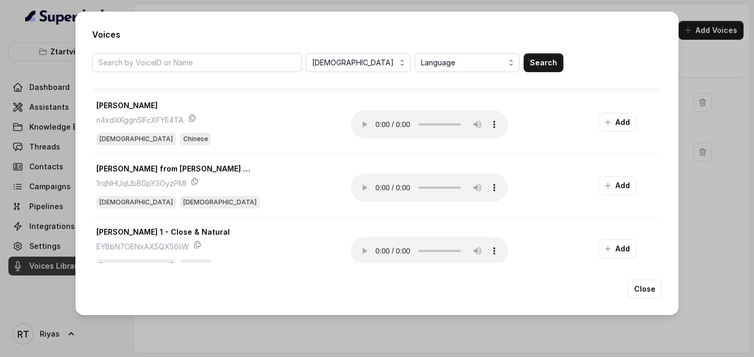
click at [435, 73] on div "[DEMOGRAPHIC_DATA] Language Search Banana Girl 7sBOAi5rKhsGTHVBzXXE [DEMOGRAPHI…" at bounding box center [376, 158] width 569 height 210
click at [435, 68] on span "Language" at bounding box center [468, 63] width 94 height 13
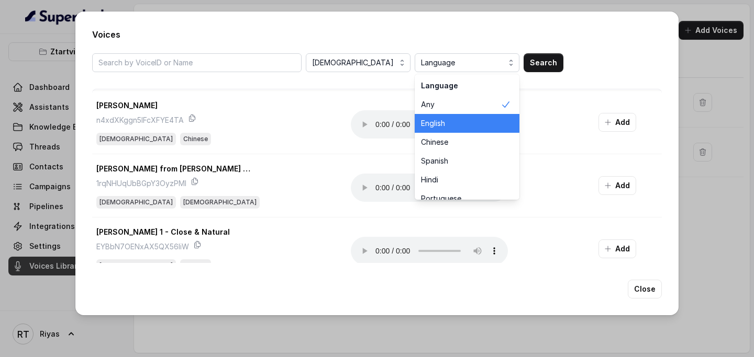
click at [435, 125] on span "English" at bounding box center [461, 123] width 80 height 10
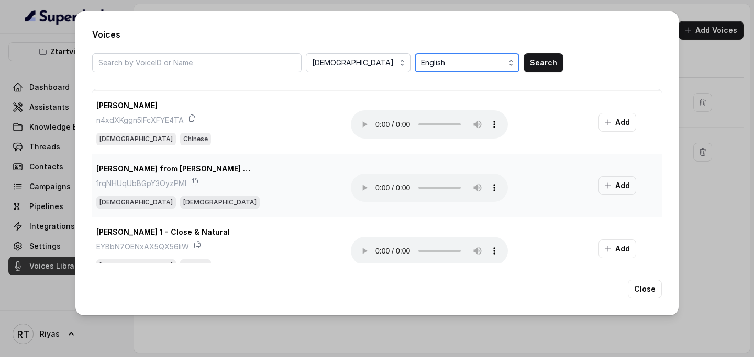
scroll to position [0, 0]
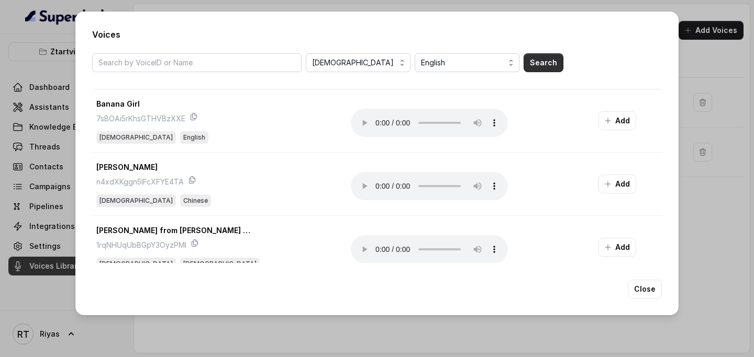
click at [527, 61] on button "Search" at bounding box center [543, 62] width 40 height 19
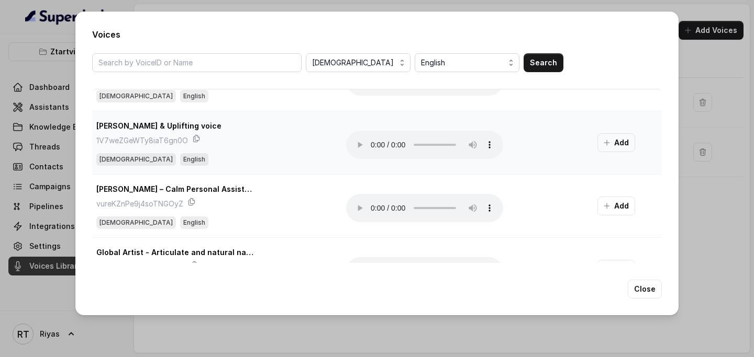
scroll to position [303, 0]
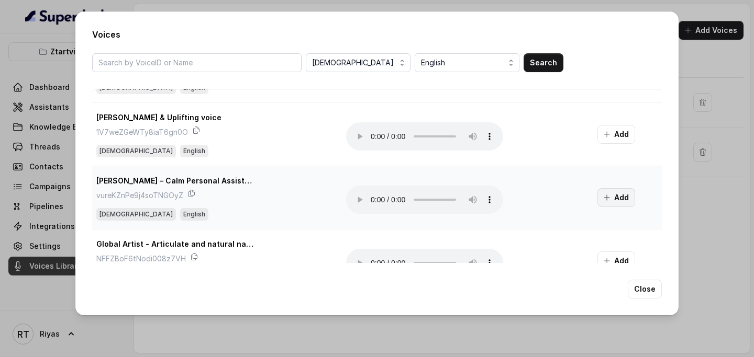
click at [602, 196] on button "Add" at bounding box center [616, 197] width 38 height 19
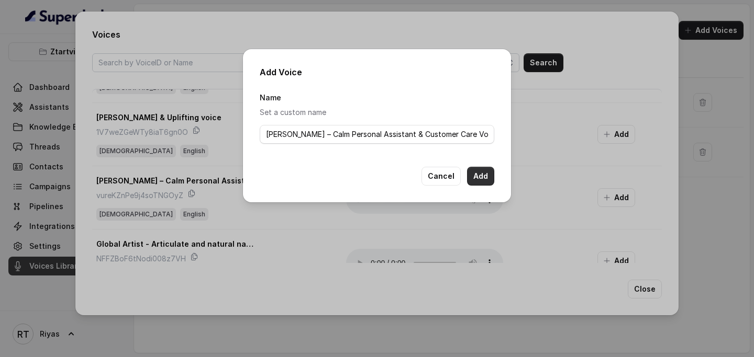
click at [477, 176] on button "Add" at bounding box center [480, 176] width 27 height 19
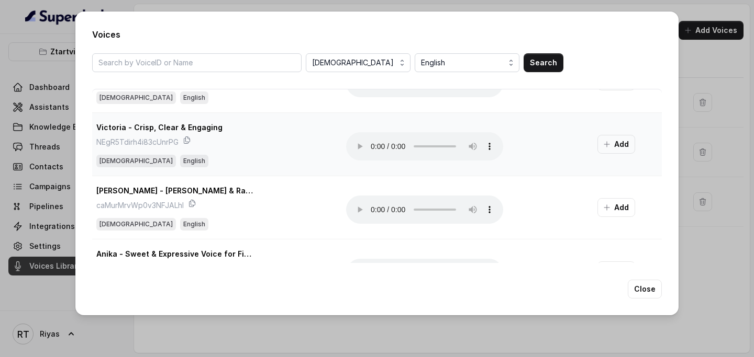
scroll to position [874, 0]
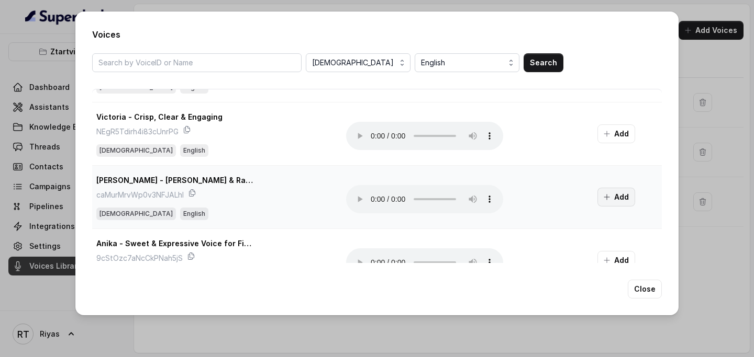
click at [618, 201] on button "Add" at bounding box center [616, 197] width 38 height 19
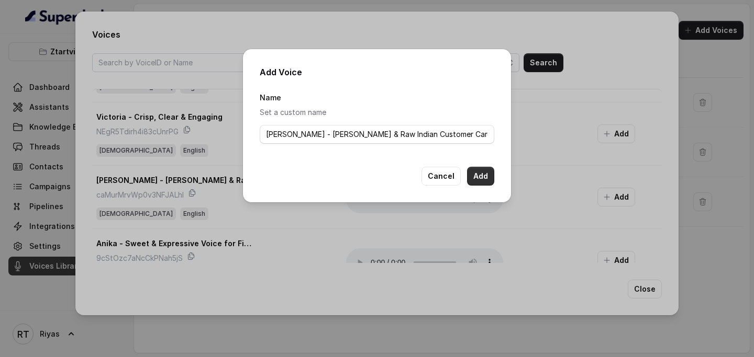
click at [475, 172] on button "Add" at bounding box center [480, 176] width 27 height 19
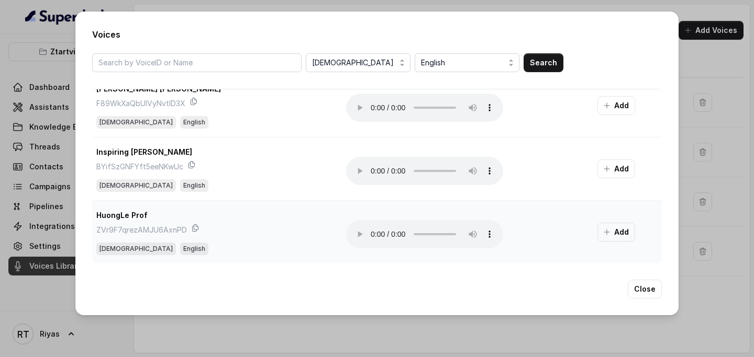
scroll to position [1123, 0]
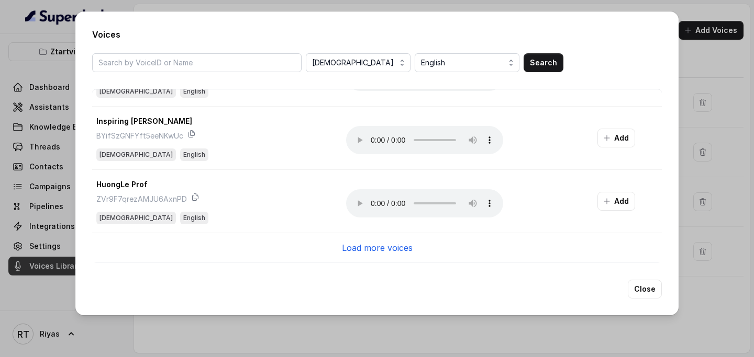
click at [388, 248] on p "Load more voices" at bounding box center [377, 248] width 71 height 13
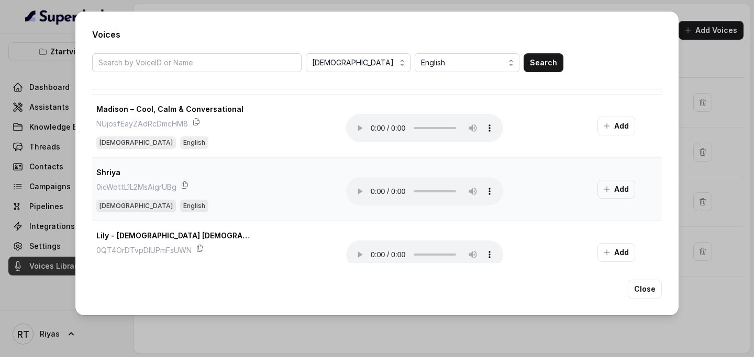
scroll to position [1345, 0]
